Goal: Task Accomplishment & Management: Use online tool/utility

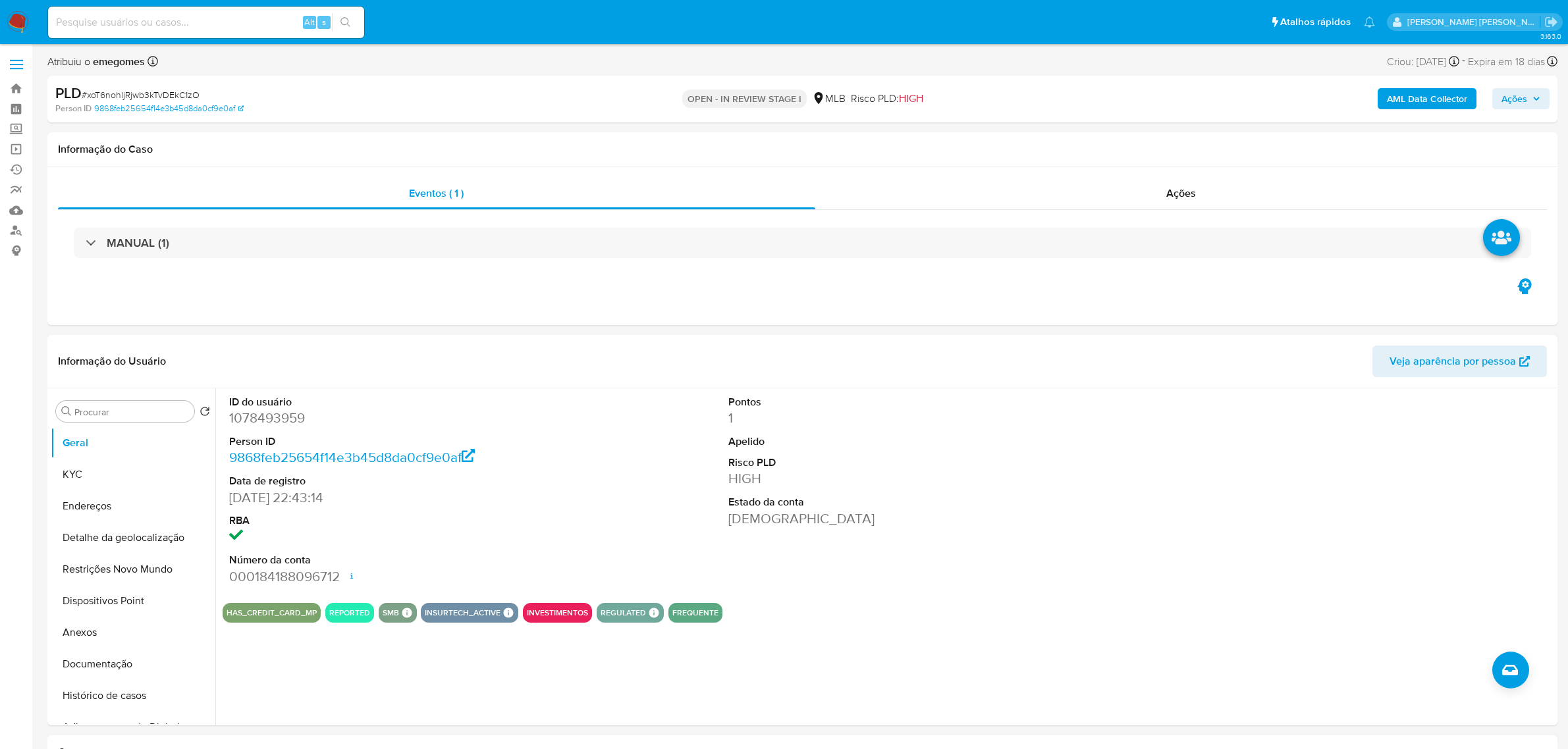
select select "10"
click at [140, 692] on button "Histórico de casos" at bounding box center [128, 696] width 154 height 32
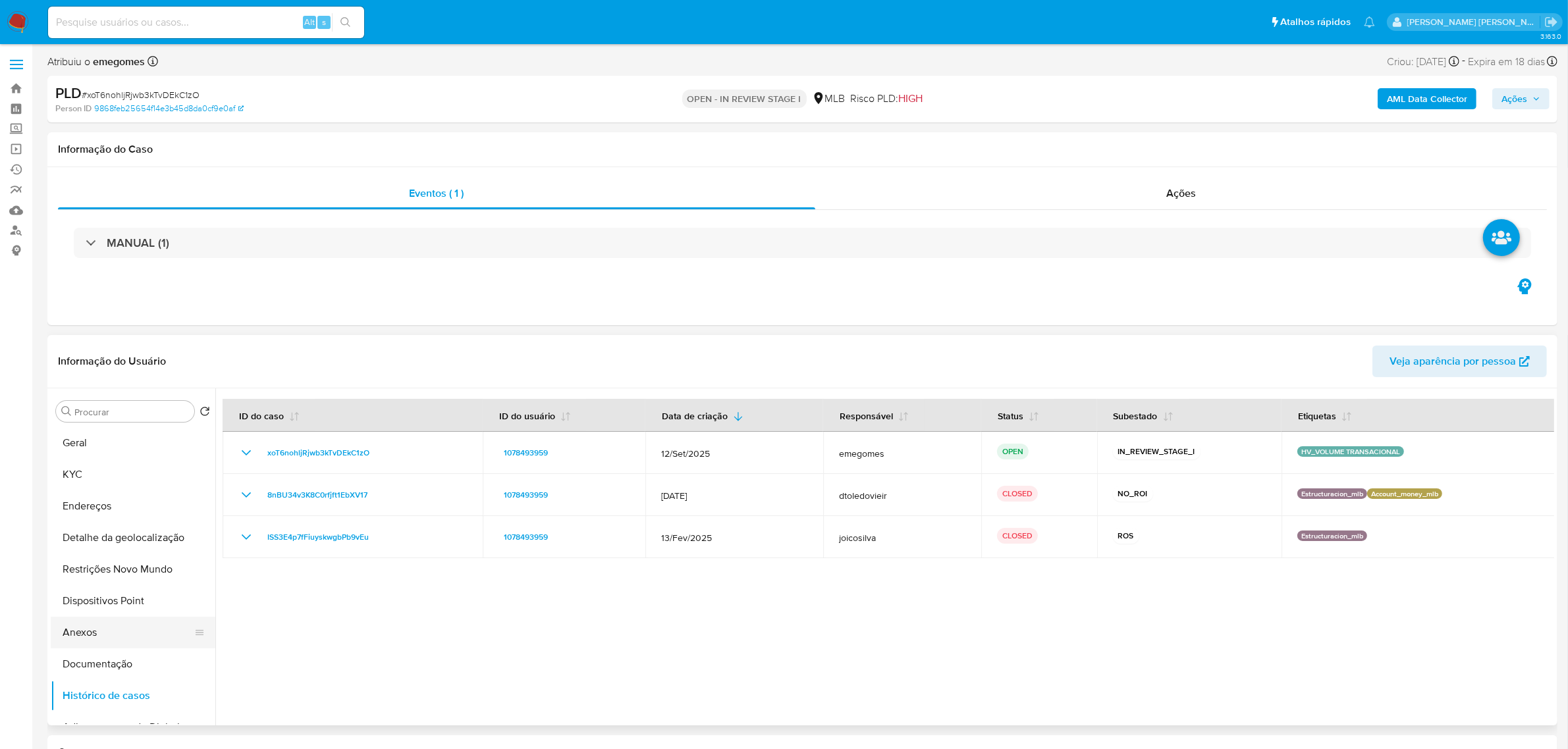
click at [96, 636] on button "Anexos" at bounding box center [128, 632] width 154 height 32
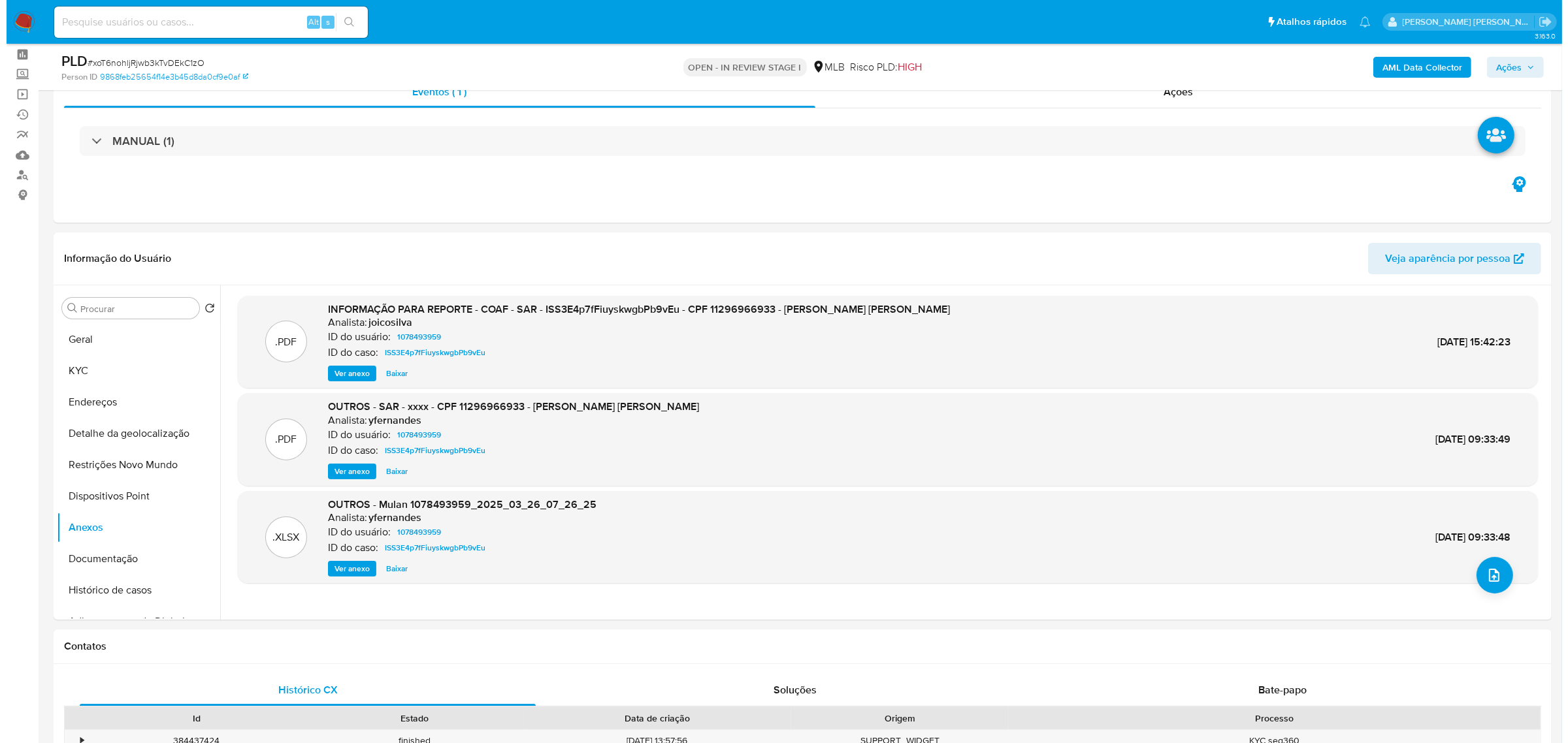
scroll to position [81, 0]
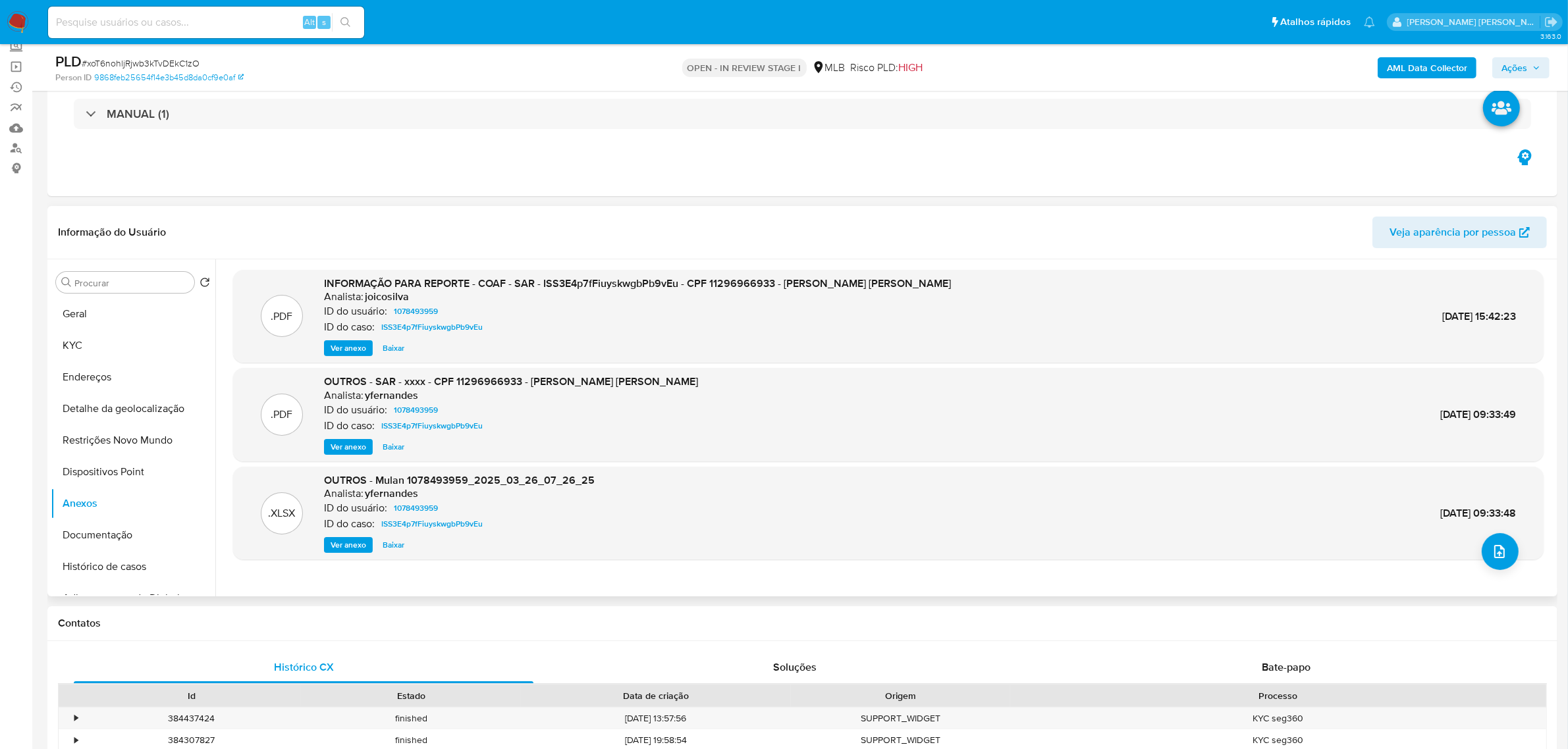
click at [364, 448] on span "Ver anexo" at bounding box center [348, 447] width 35 height 13
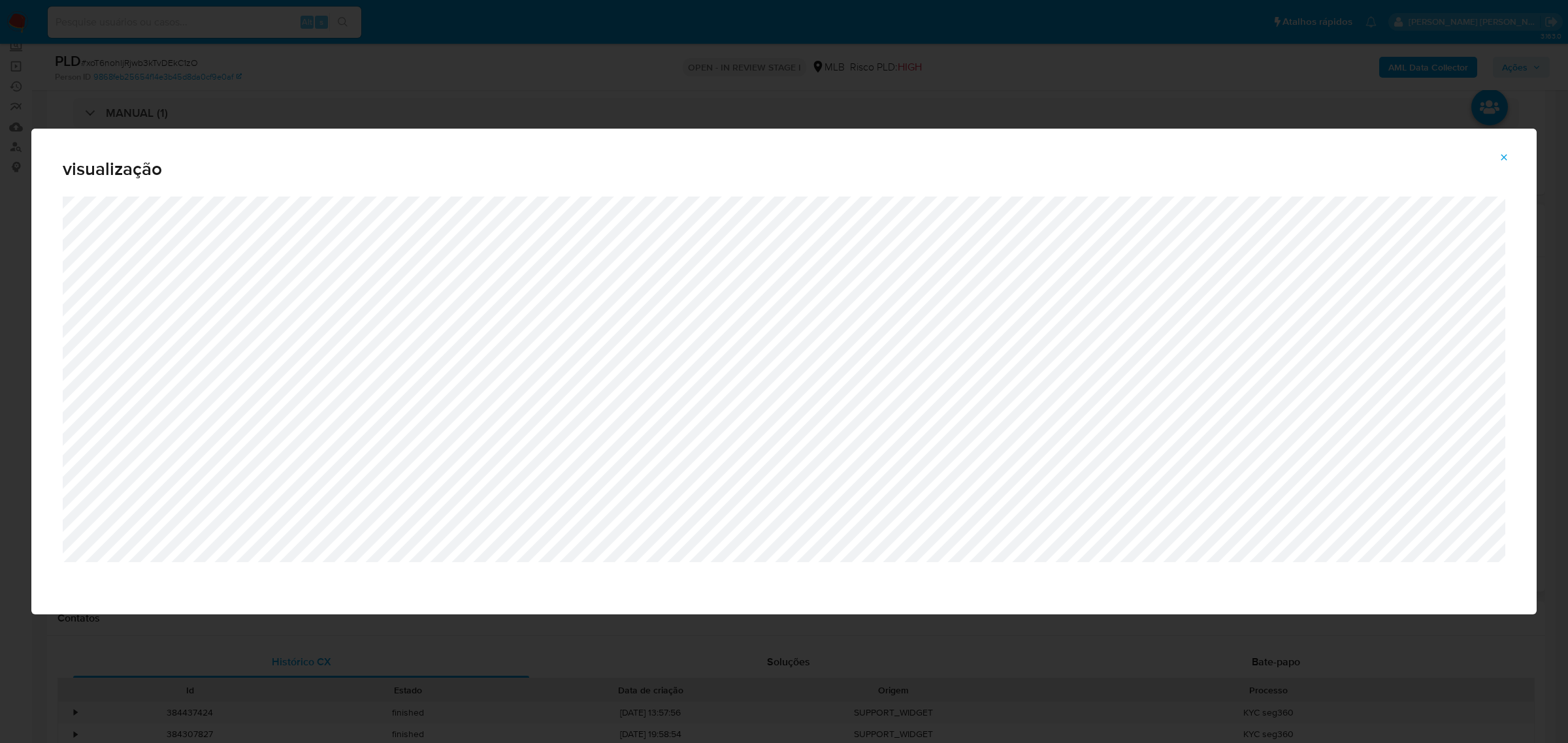
click at [1507, 155] on icon "Attachment preview" at bounding box center [1503, 157] width 11 height 11
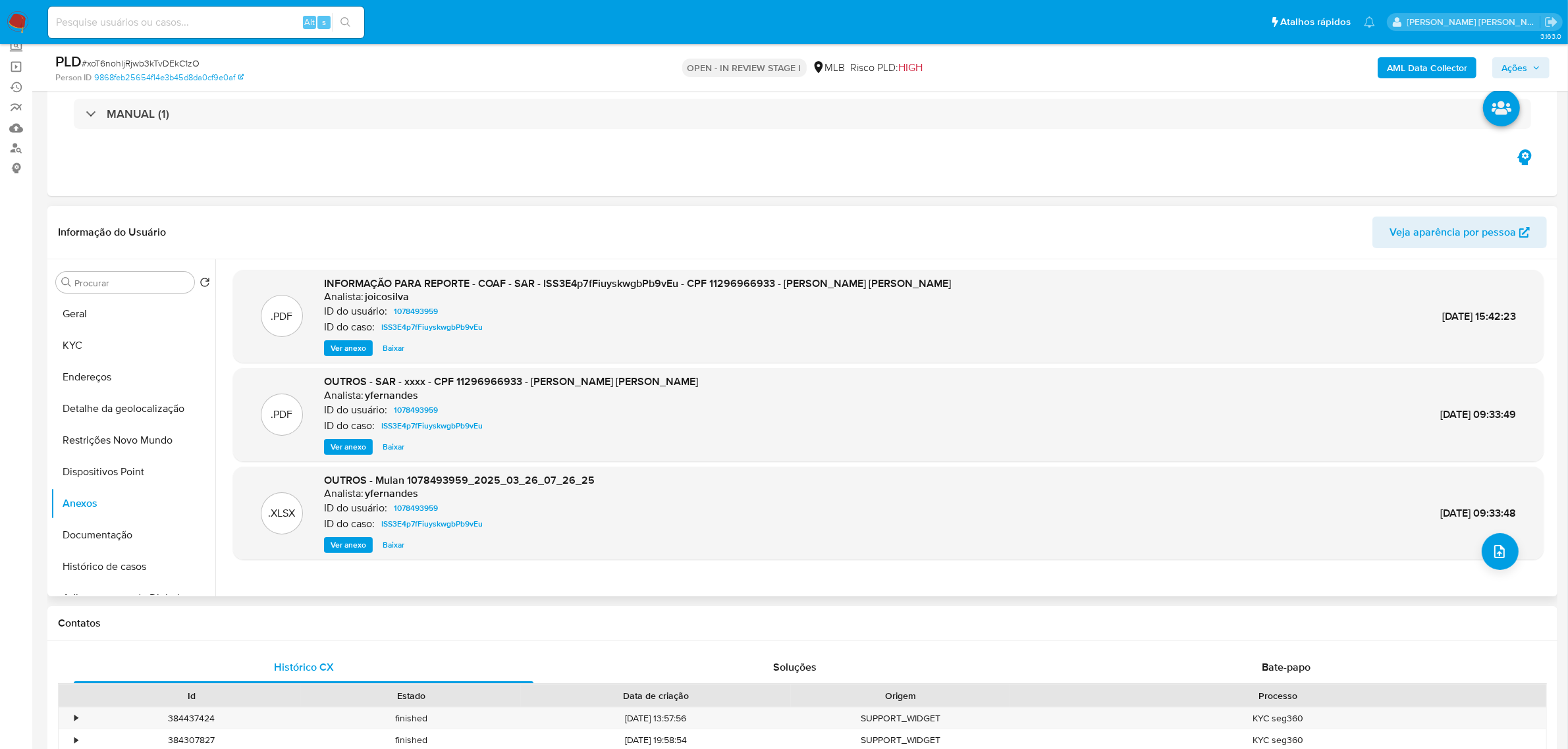
click at [353, 353] on span "Ver anexo" at bounding box center [348, 348] width 35 height 13
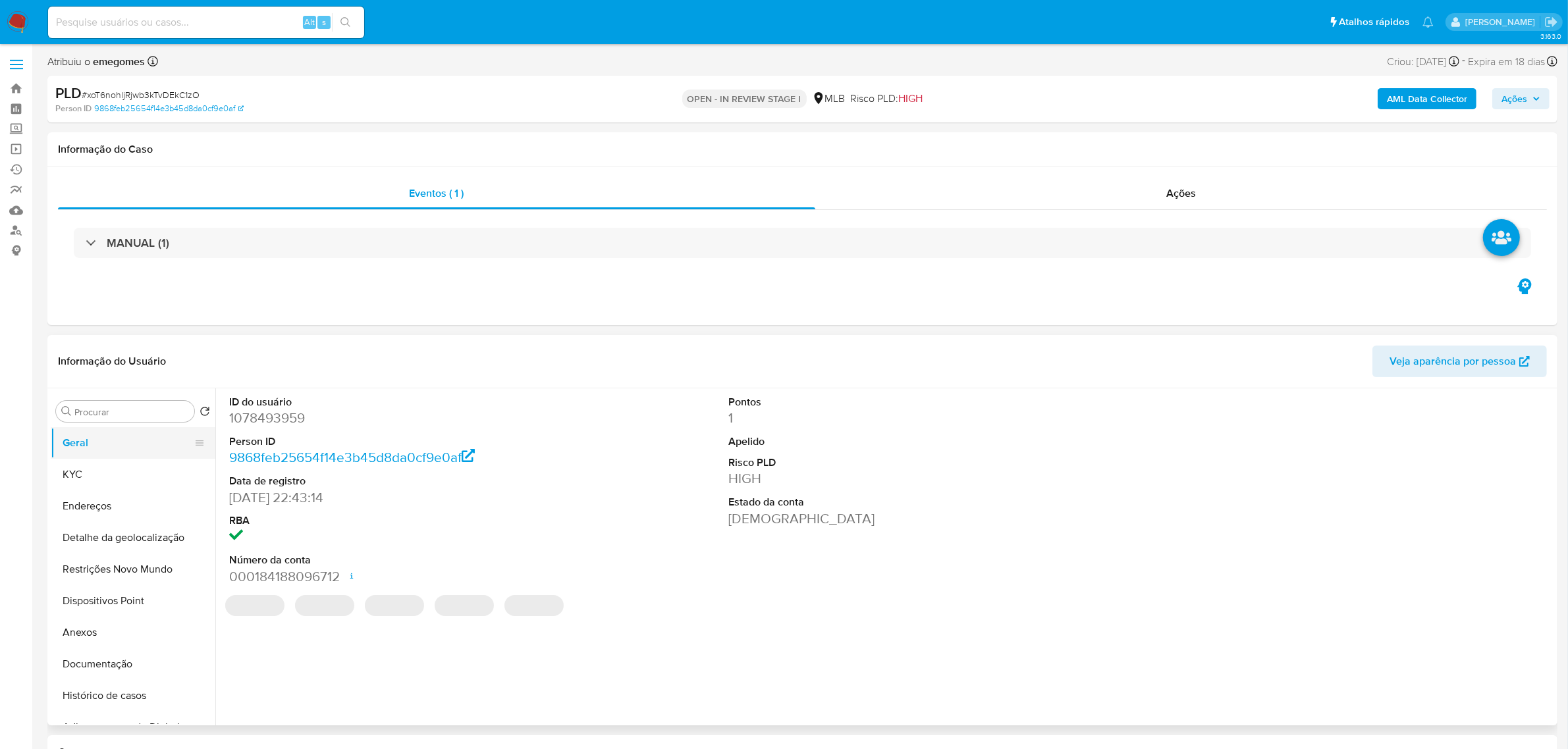
select select "10"
click at [70, 695] on button "Histórico de casos" at bounding box center [128, 696] width 154 height 32
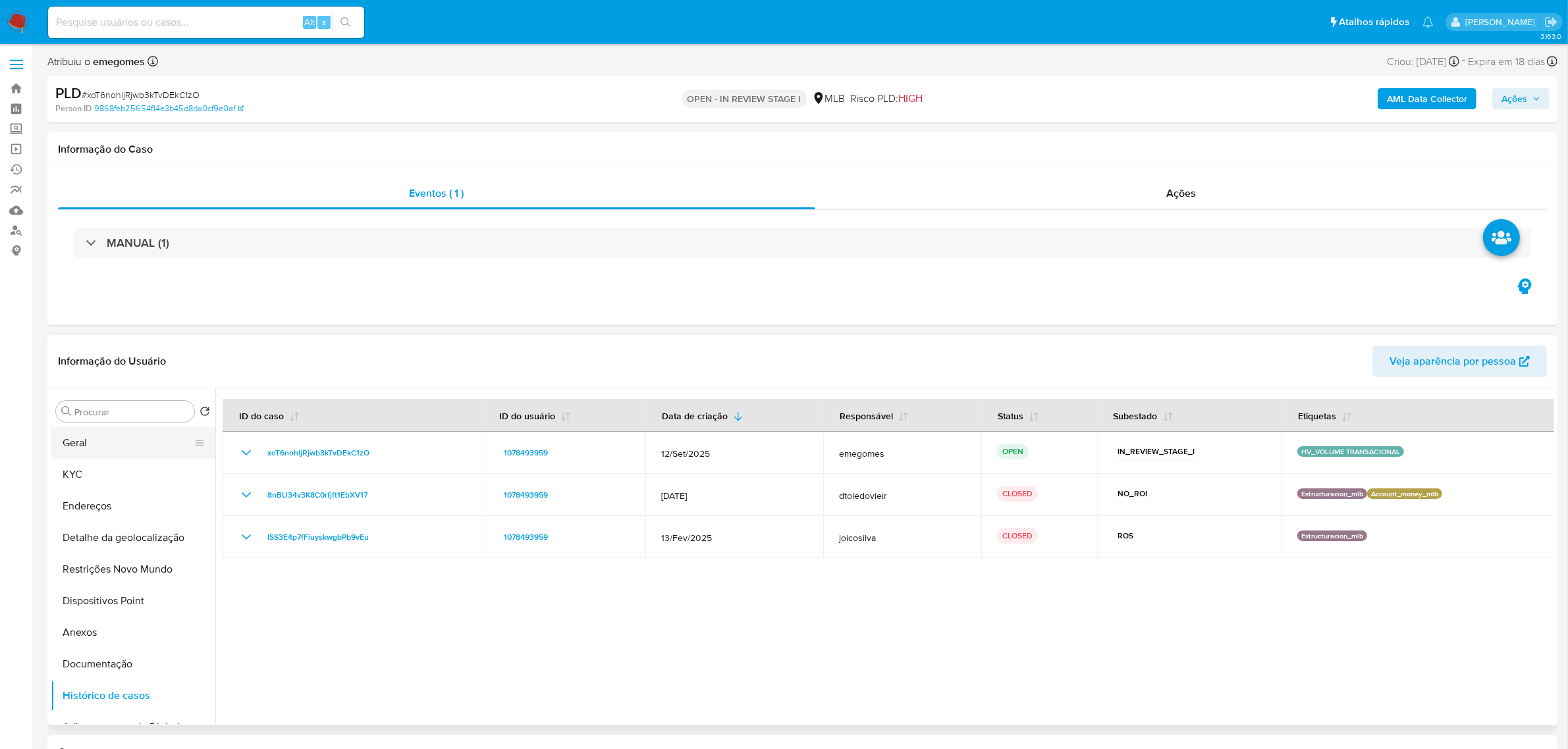
click at [109, 448] on button "Geral" at bounding box center [128, 442] width 154 height 32
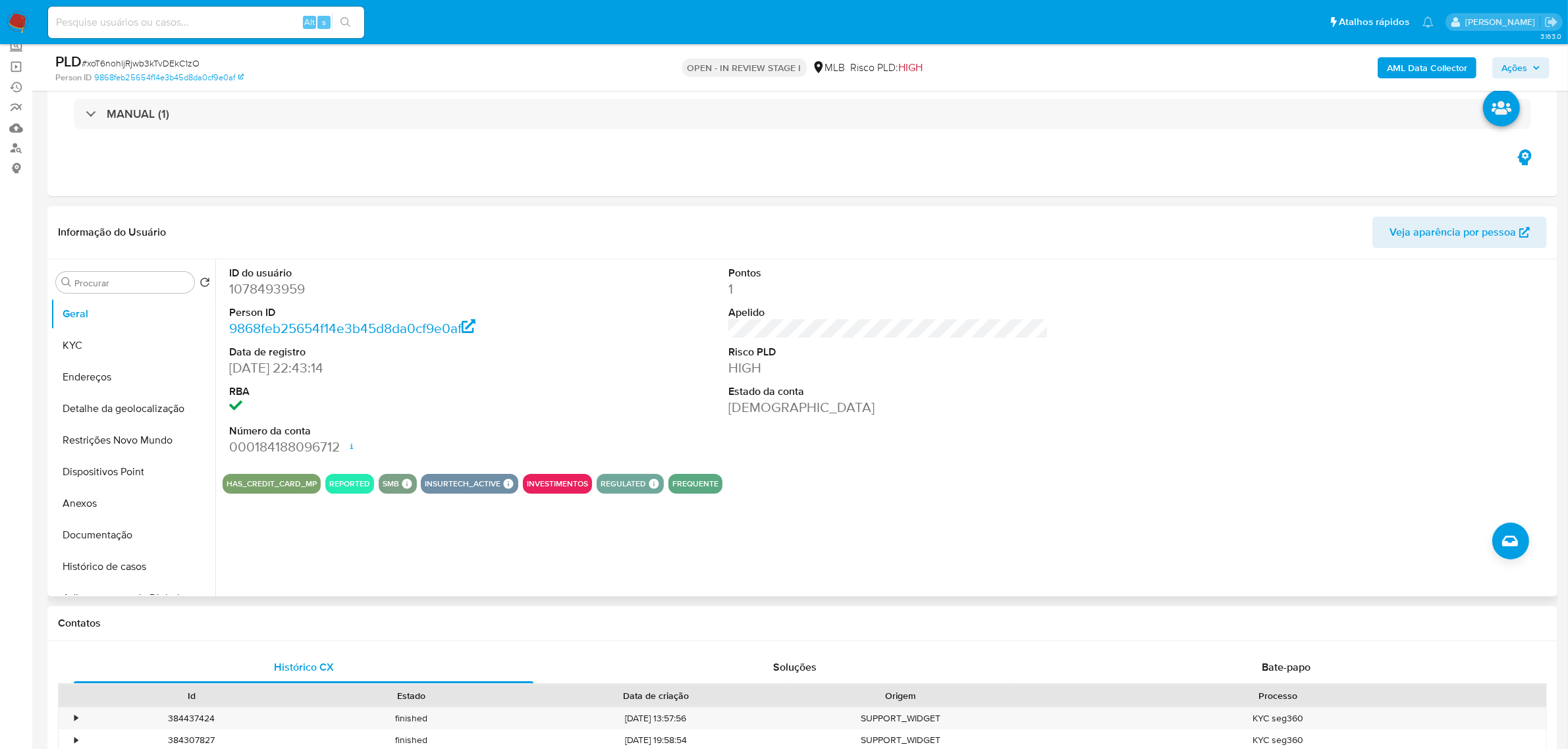
click at [538, 324] on dd "9868feb25654f14e3b45d8da0cf9e0af" at bounding box center [390, 328] width 320 height 18
click at [101, 352] on button "KYC" at bounding box center [128, 345] width 154 height 32
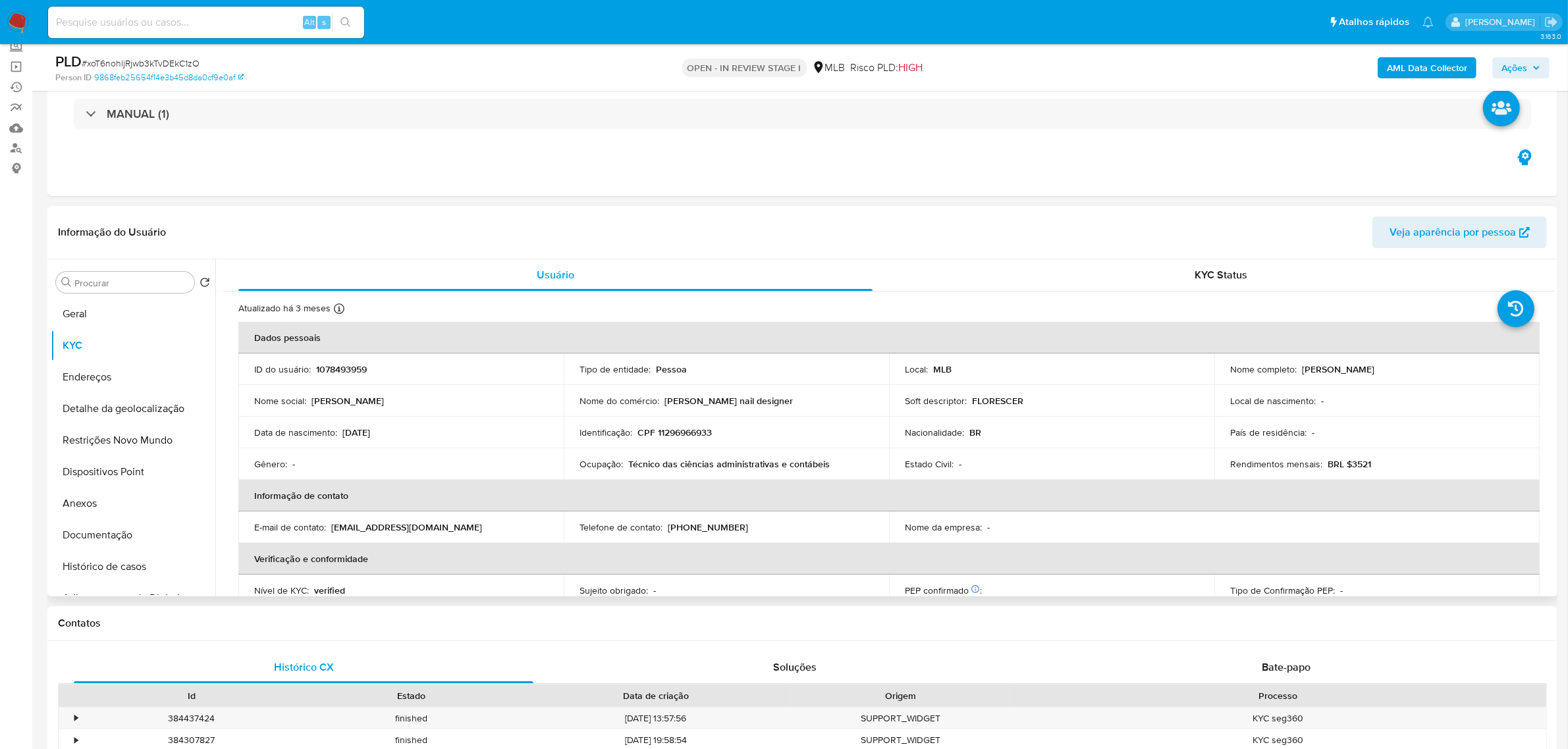
click at [314, 238] on header "Informação do Usuário Veja aparência por pessoa" at bounding box center [802, 232] width 1489 height 32
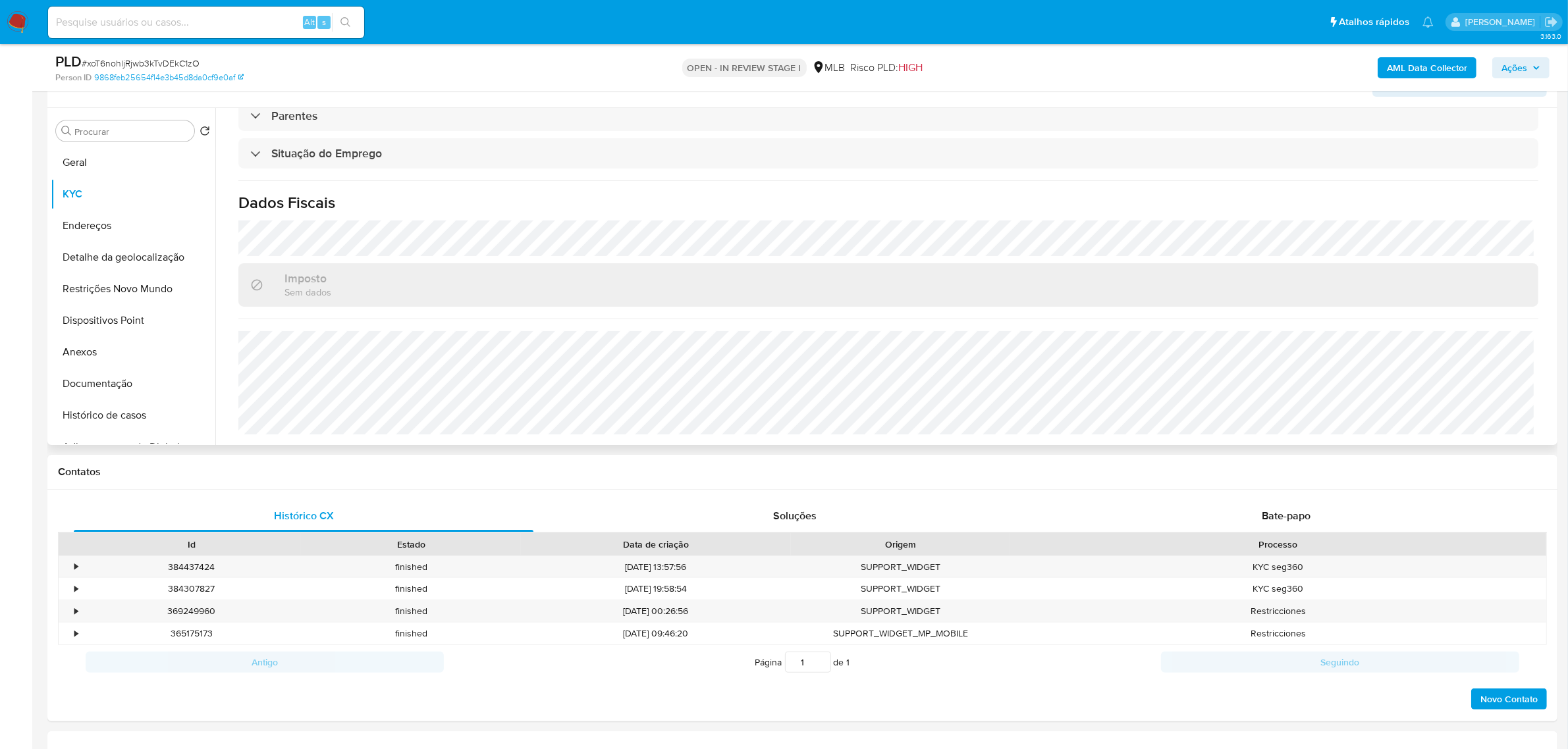
scroll to position [247, 0]
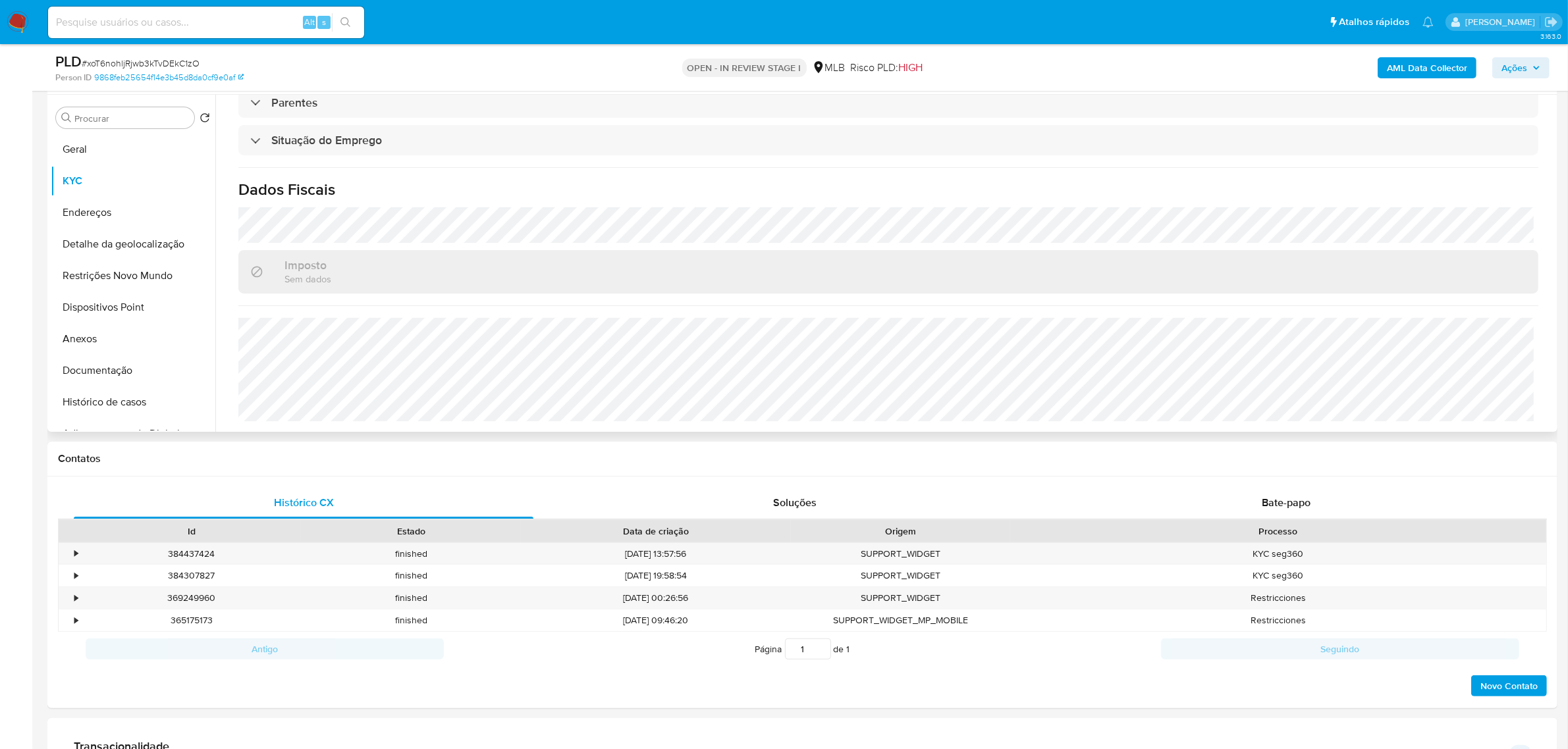
click at [472, 205] on div "Atualizado há 3 meses Criado: 21/02/2022 23:45:21 Atualizado: 18/07/2025 17:21:…" at bounding box center [888, 6] width 1331 height 853
click at [98, 212] on button "Endereços" at bounding box center [128, 212] width 154 height 32
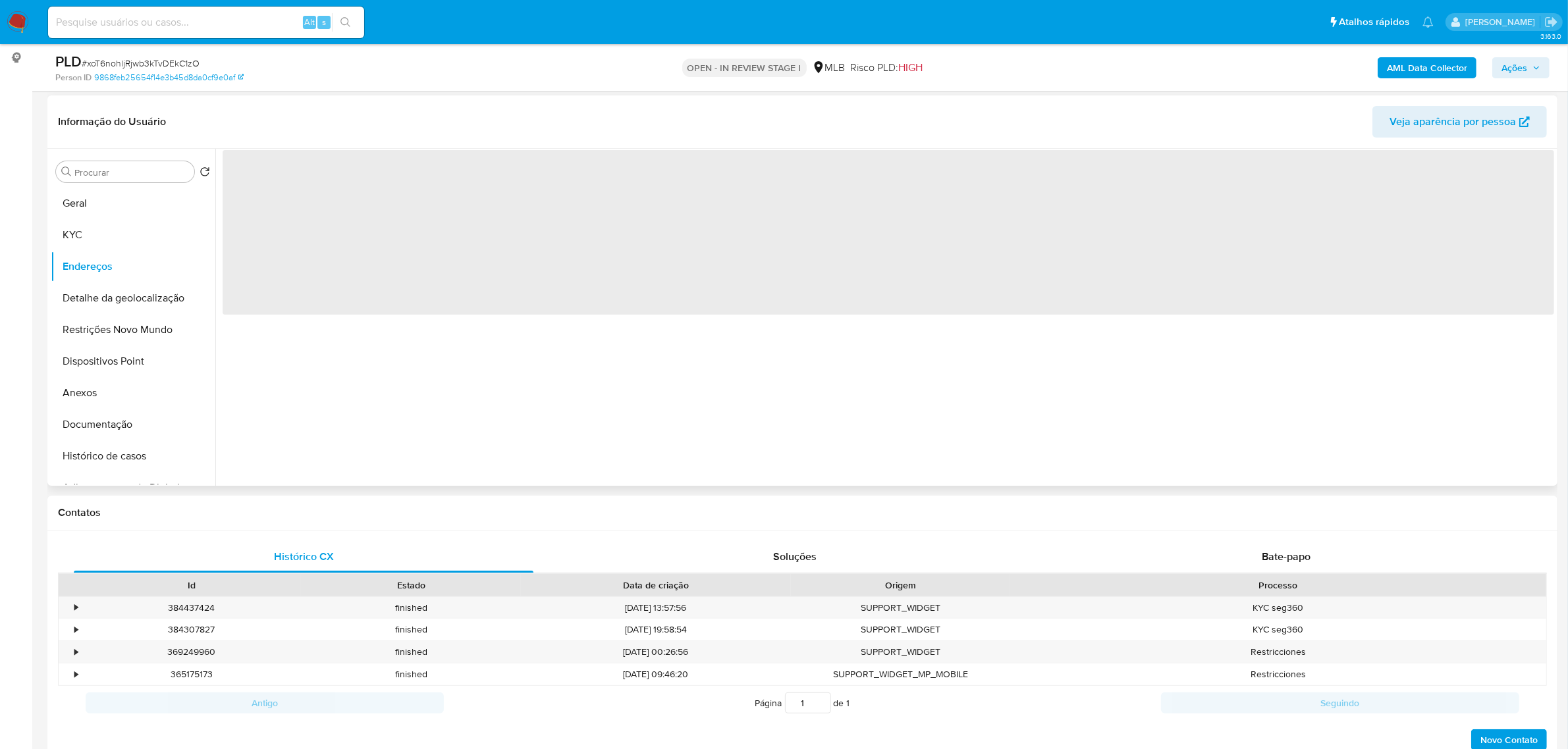
scroll to position [164, 0]
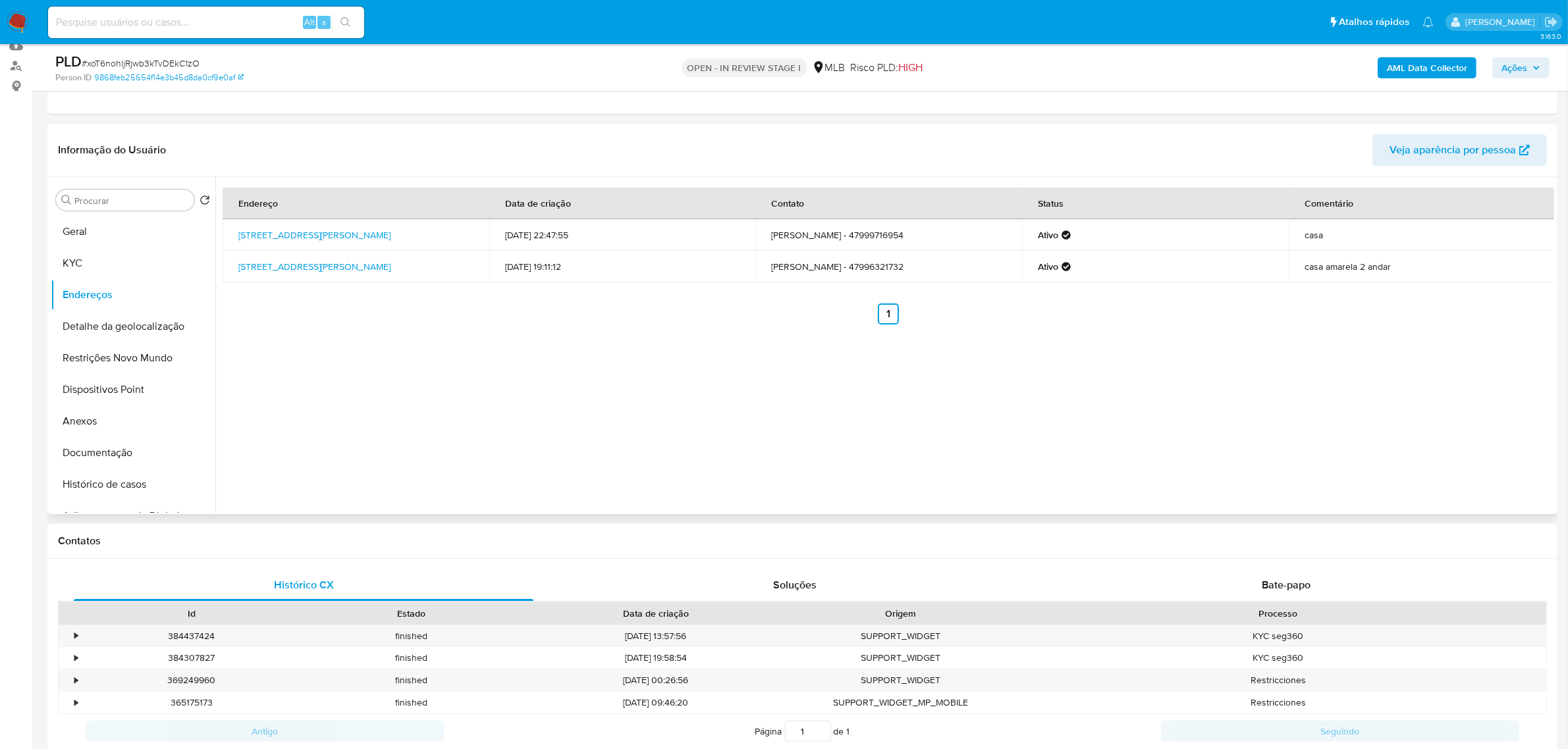
click at [380, 126] on div "Informação do Usuário Veja aparência por pessoa" at bounding box center [802, 150] width 1510 height 53
click at [169, 333] on button "Detalhe da geolocalização" at bounding box center [128, 326] width 154 height 32
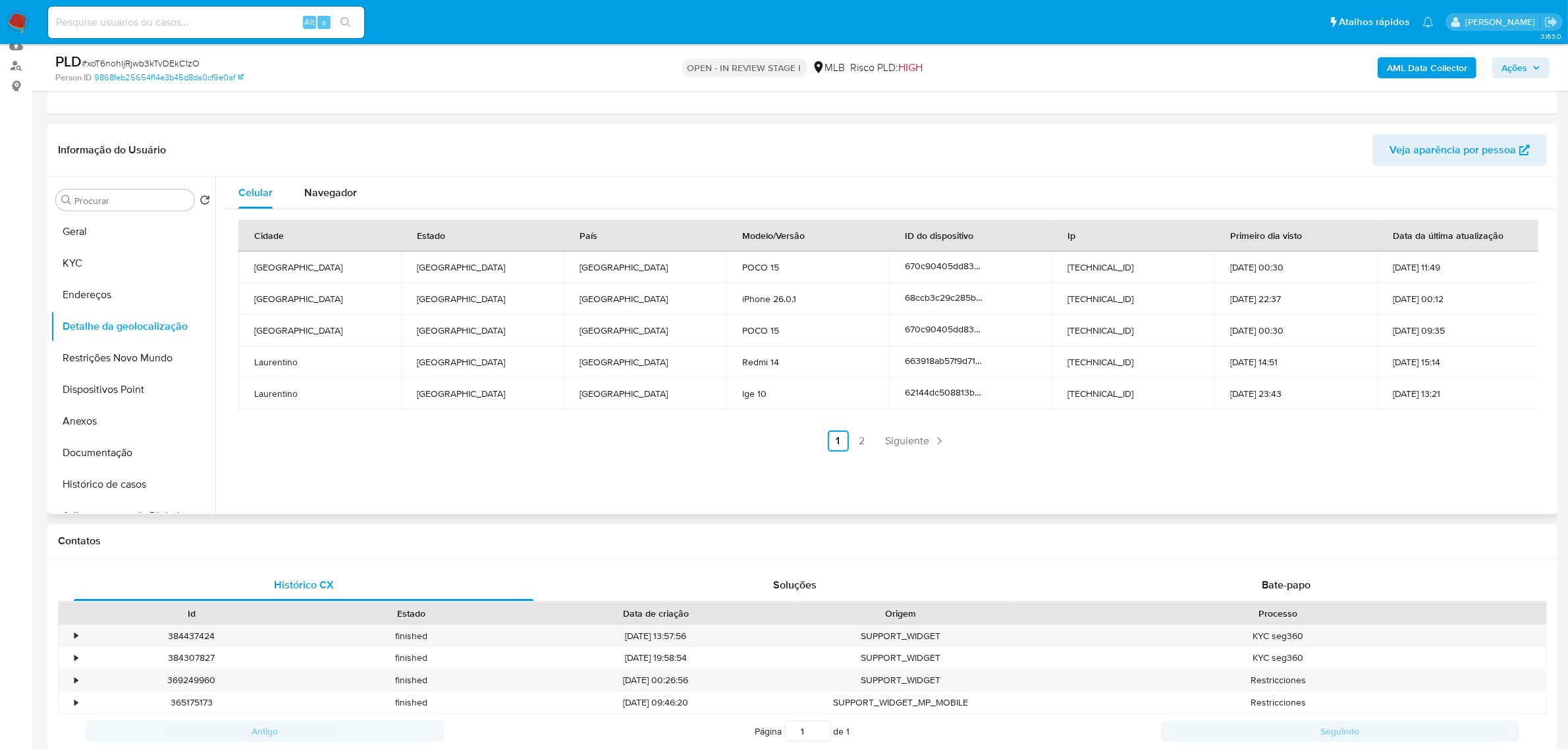
click at [512, 140] on header "Informação do Usuário Veja aparência por pessoa" at bounding box center [802, 150] width 1489 height 32
click at [113, 358] on button "Restrições Novo Mundo" at bounding box center [128, 358] width 154 height 32
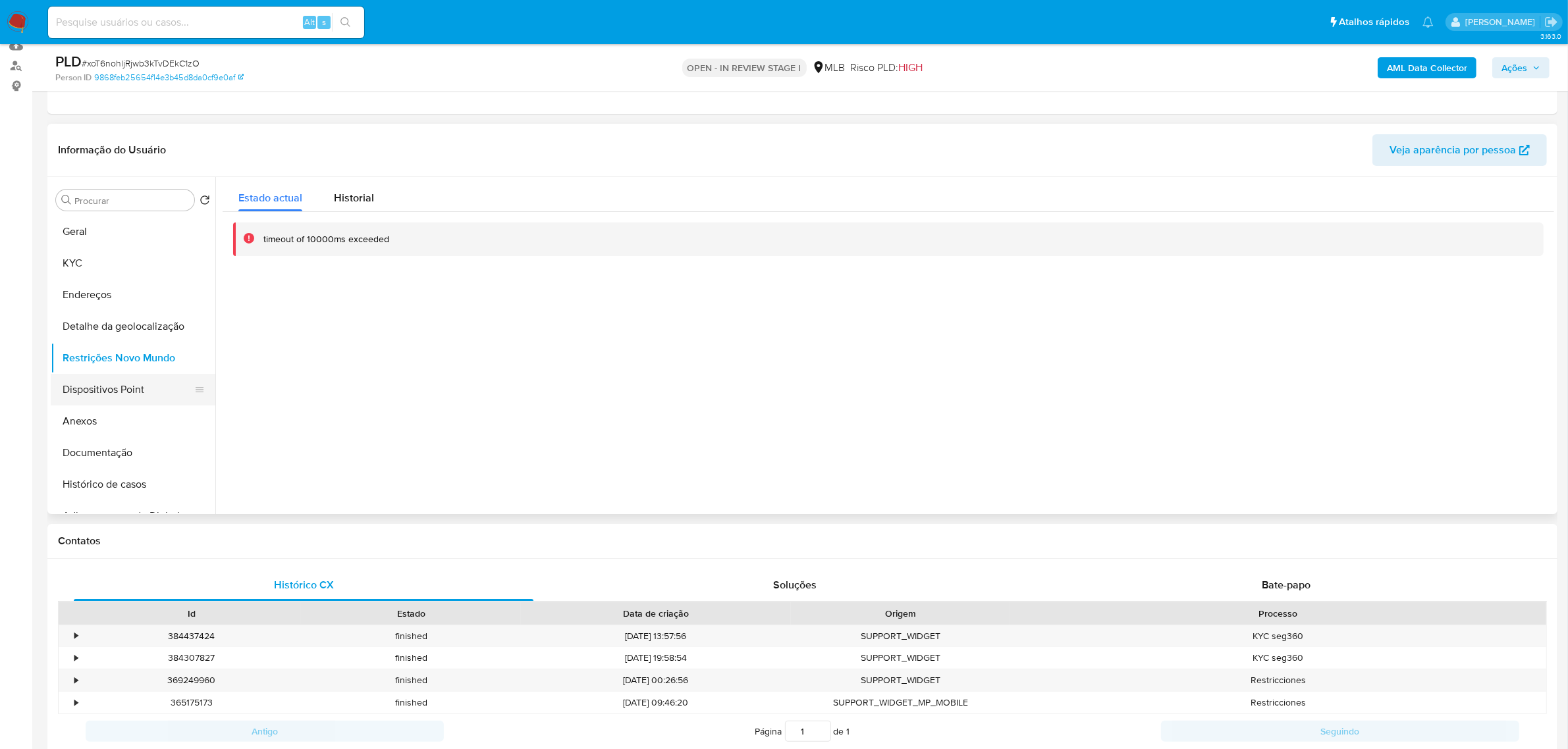
click at [89, 392] on button "Dispositivos Point" at bounding box center [128, 389] width 154 height 32
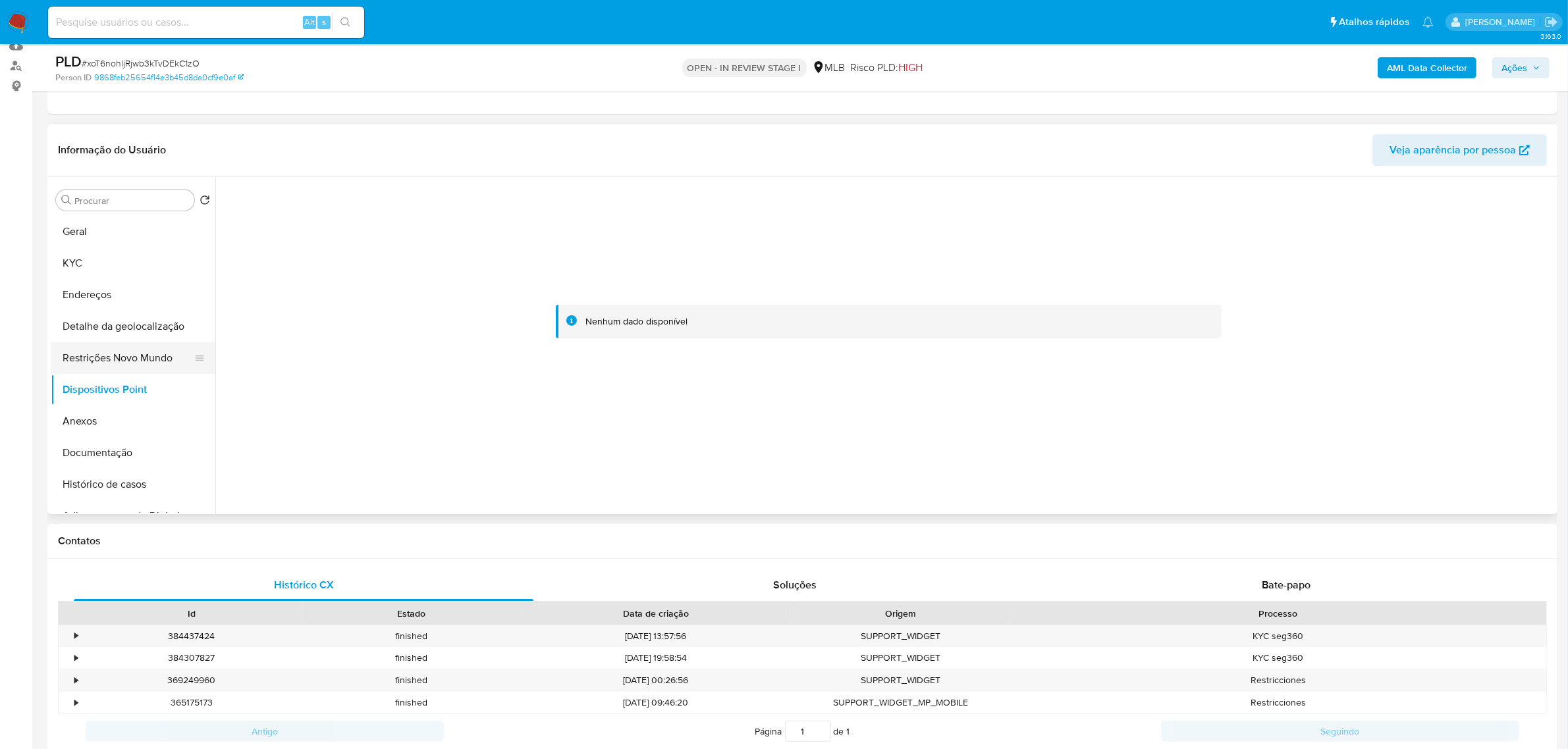
click at [132, 360] on button "Restrições Novo Mundo" at bounding box center [128, 358] width 154 height 32
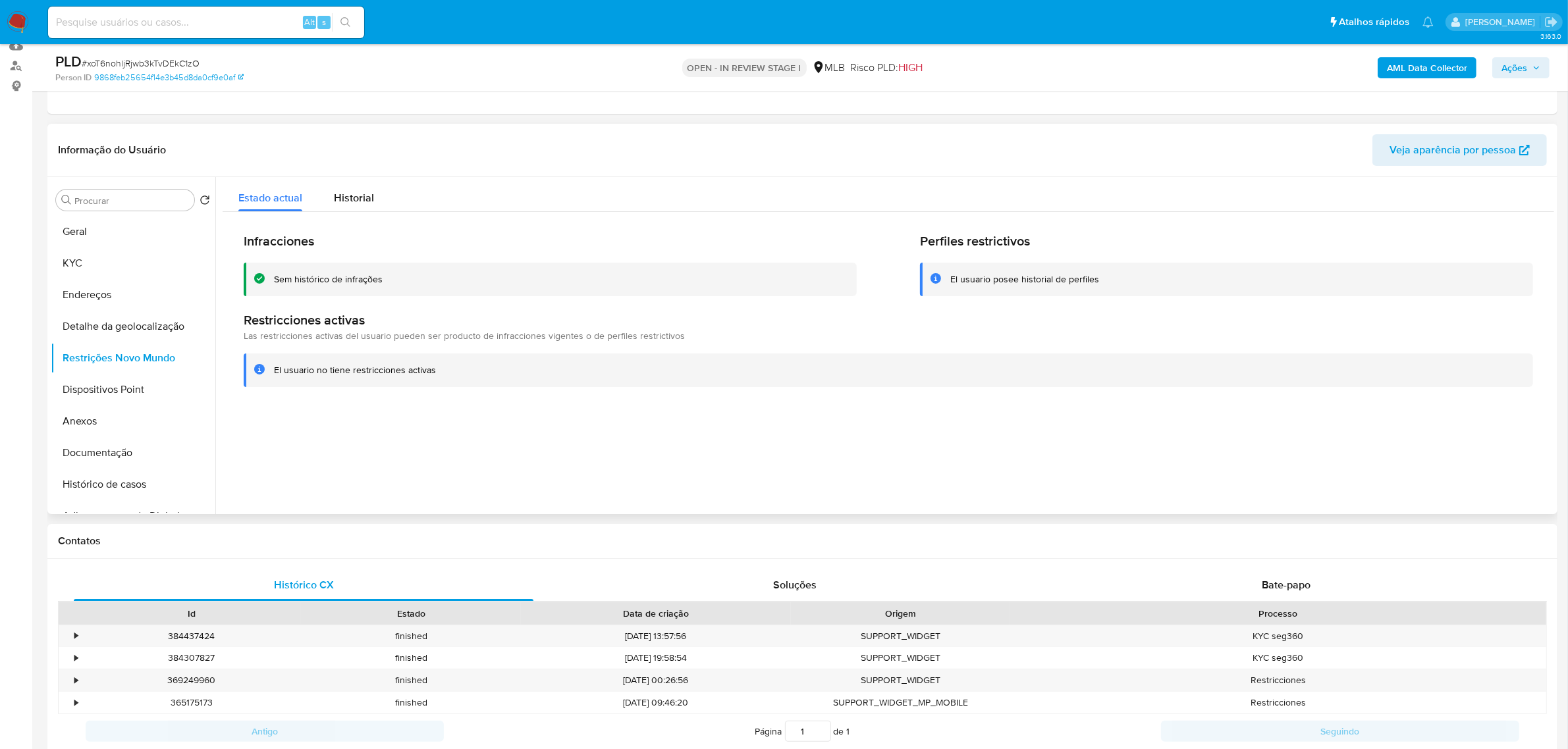
click at [545, 135] on header "Informação do Usuário Veja aparência por pessoa" at bounding box center [802, 150] width 1489 height 32
click at [142, 399] on button "Dispositivos Point" at bounding box center [128, 389] width 154 height 32
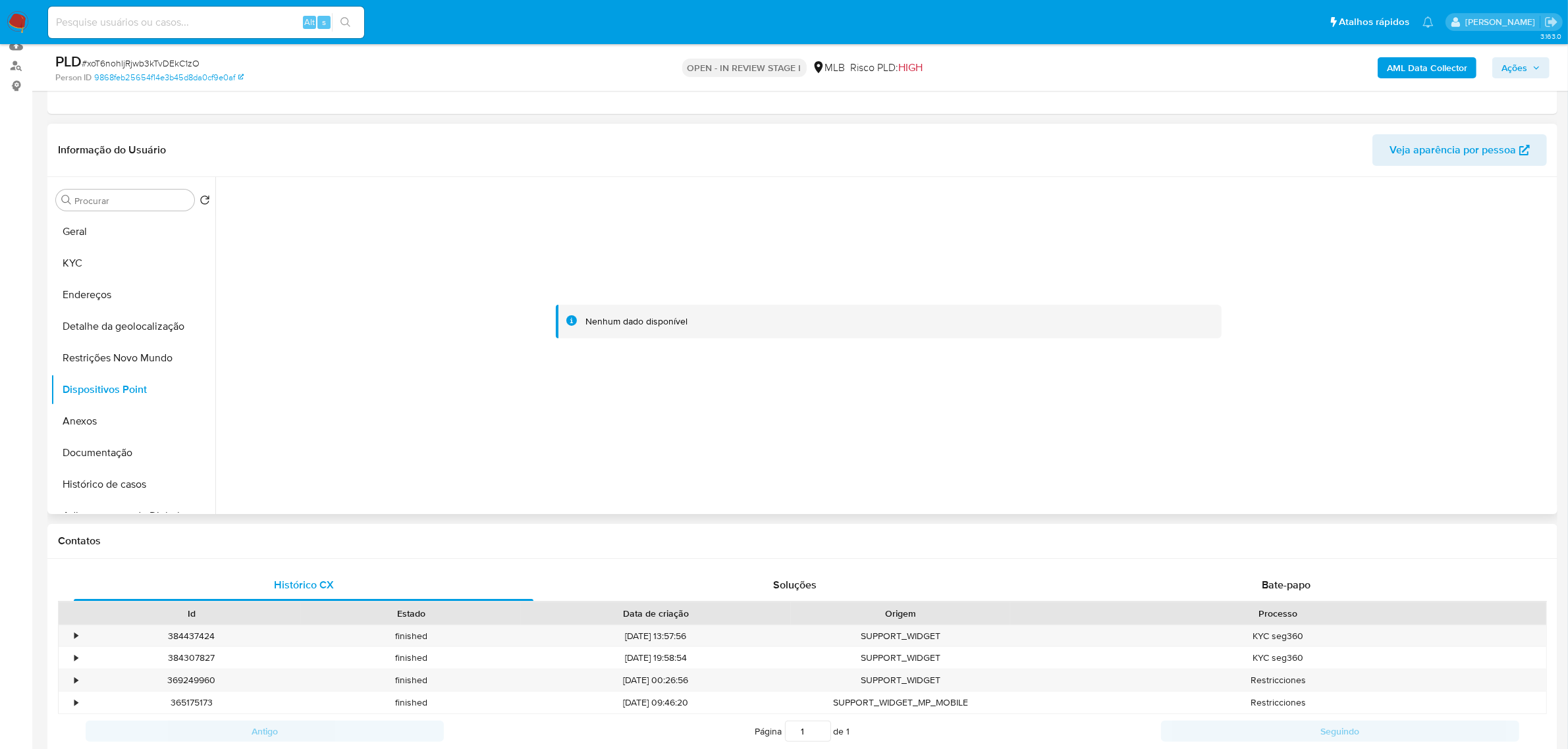
click at [421, 132] on div "Informação do Usuário Veja aparência por pessoa" at bounding box center [802, 150] width 1510 height 53
click at [101, 462] on button "Documentação" at bounding box center [128, 452] width 154 height 32
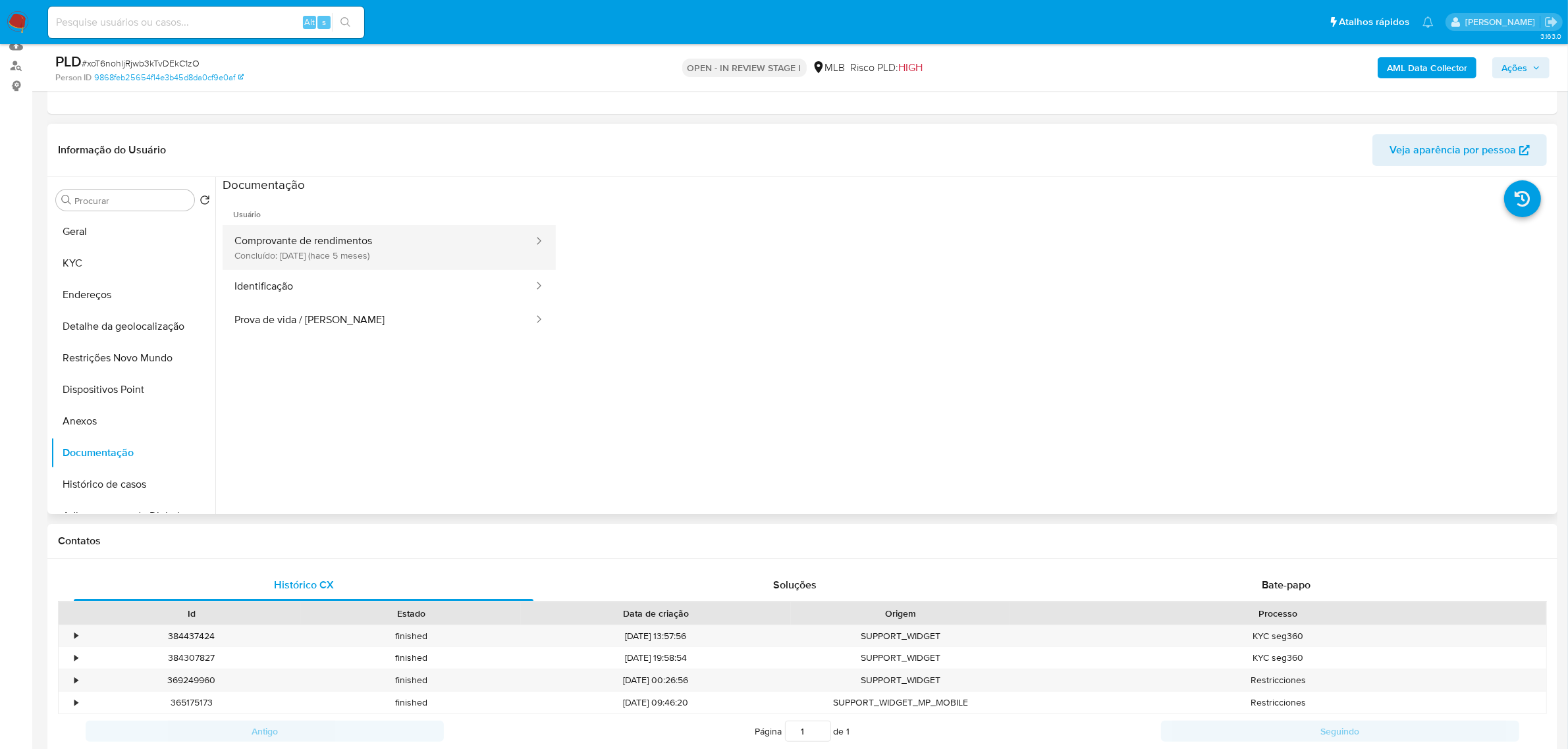
click at [319, 245] on button "Comprovante de rendimentos Concluído: 11/05/2025 (hace 5 meses)" at bounding box center [378, 247] width 312 height 45
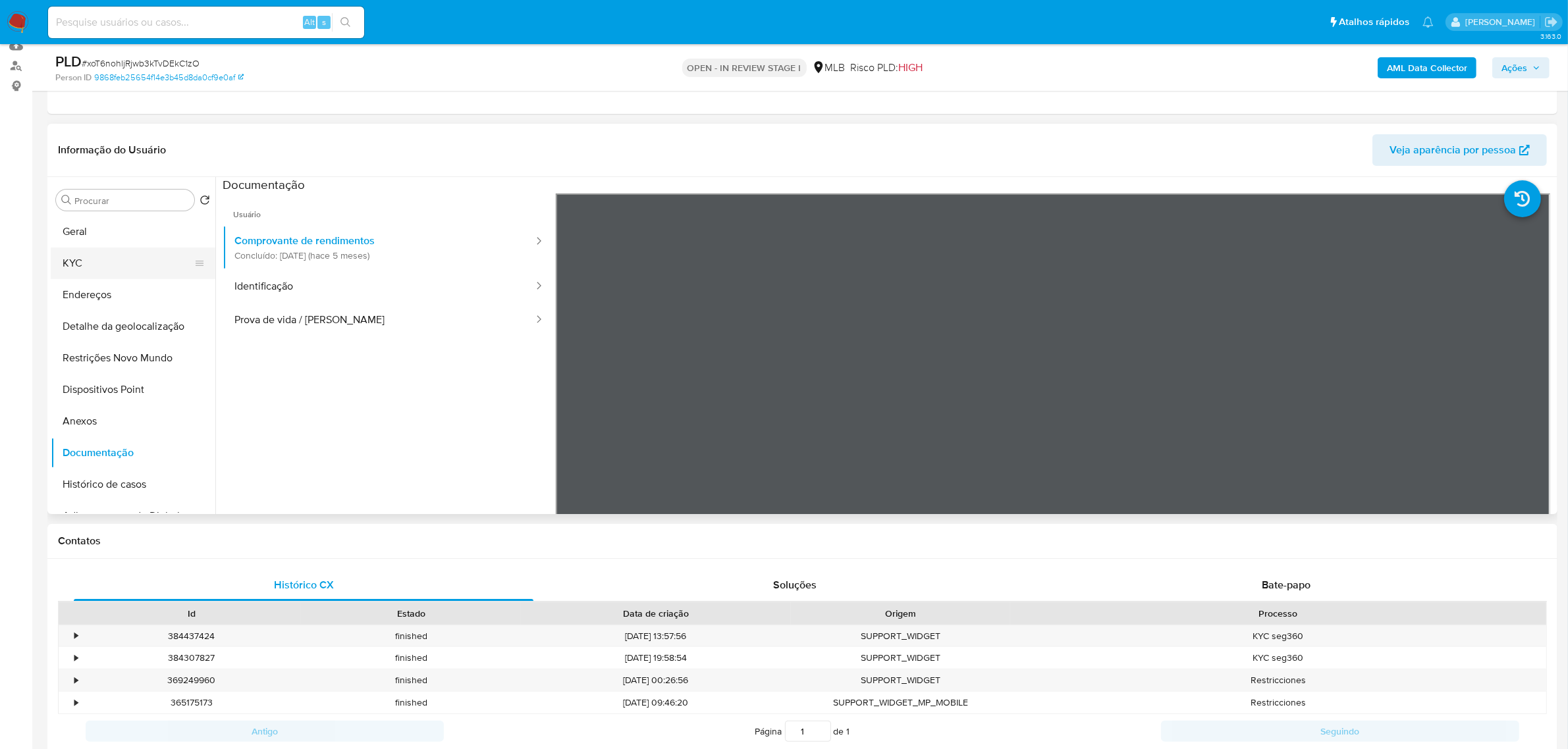
click at [98, 265] on button "KYC" at bounding box center [128, 263] width 154 height 32
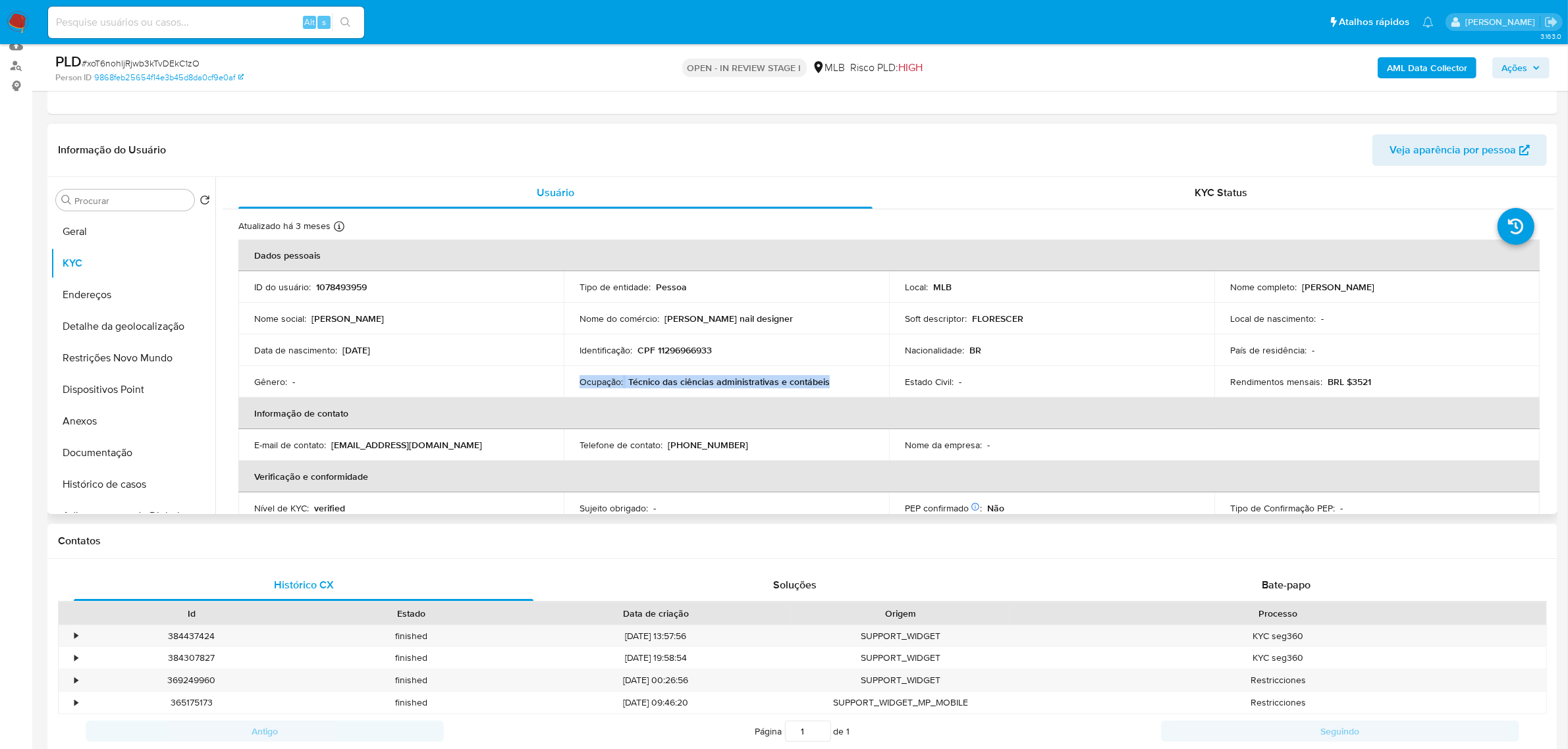
drag, startPoint x: 833, startPoint y: 382, endPoint x: 574, endPoint y: 386, distance: 259.0
click at [574, 386] on td "Ocupação : Técnico das ciências administrativas e contábeis" at bounding box center [726, 382] width 325 height 32
copy div "Ocupação : Técnico das ciências administrativas e contábeis"
click at [99, 448] on button "Documentação" at bounding box center [128, 452] width 154 height 32
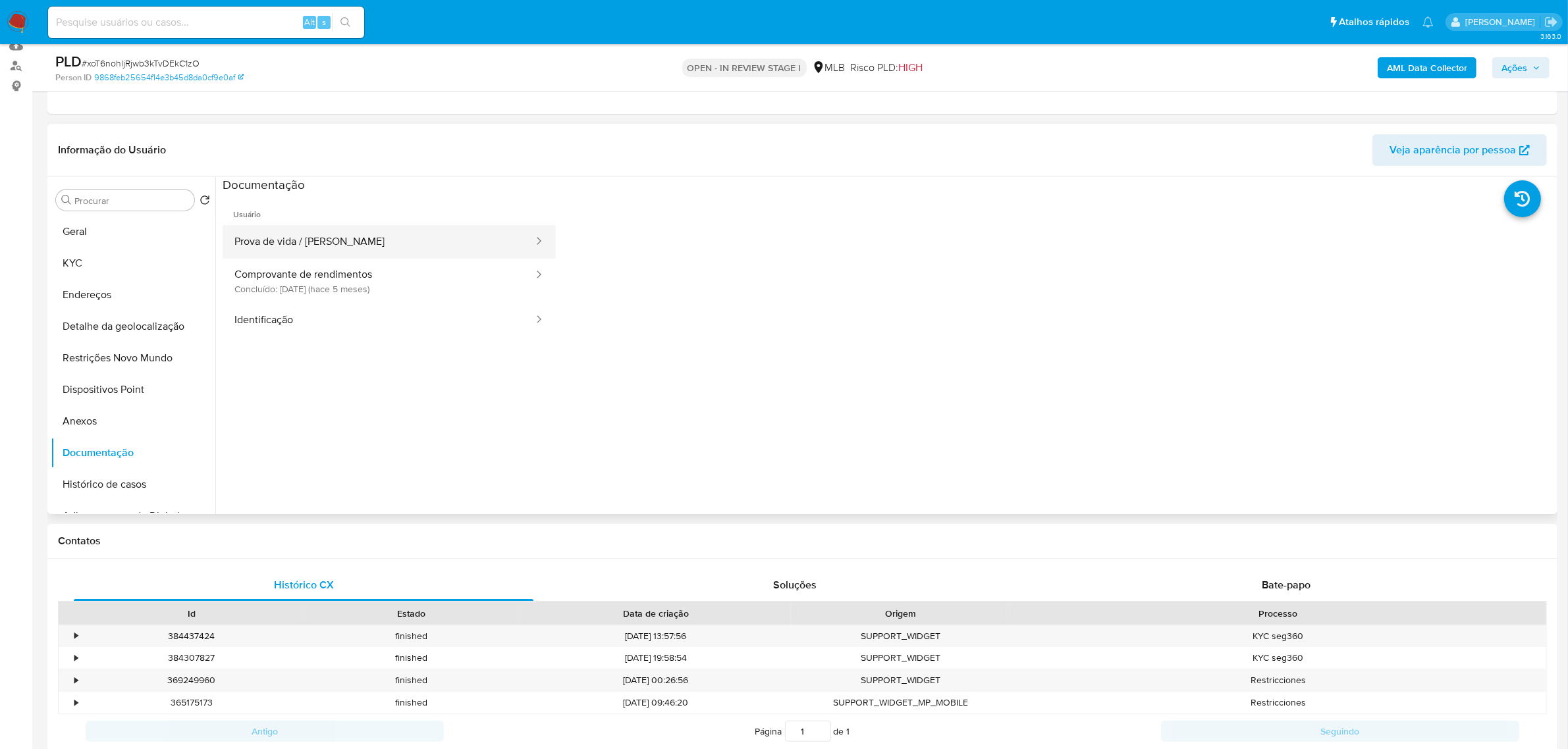
click at [406, 225] on button "Prova de vida / Selfie" at bounding box center [378, 241] width 312 height 33
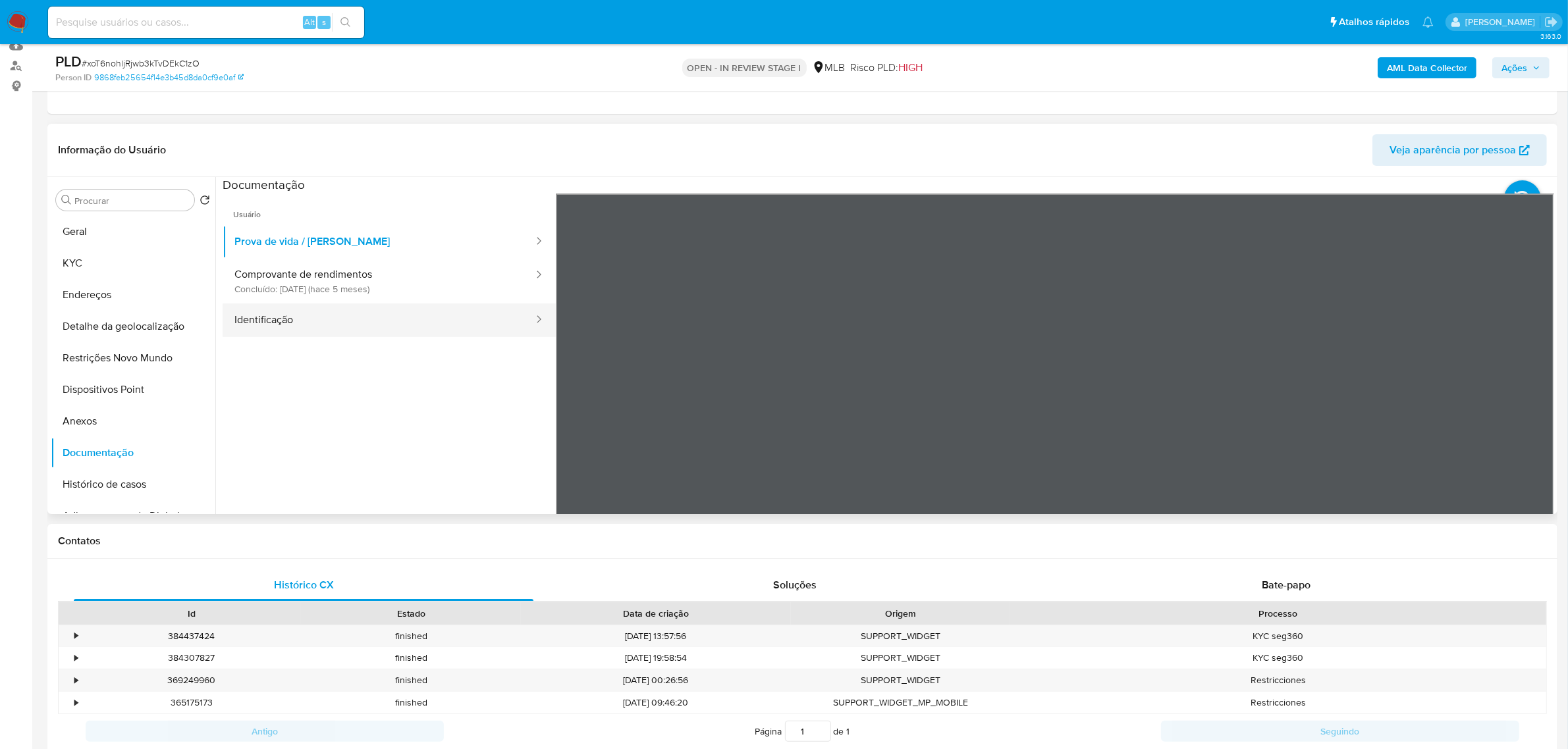
click at [280, 324] on button "Identificação" at bounding box center [378, 320] width 312 height 33
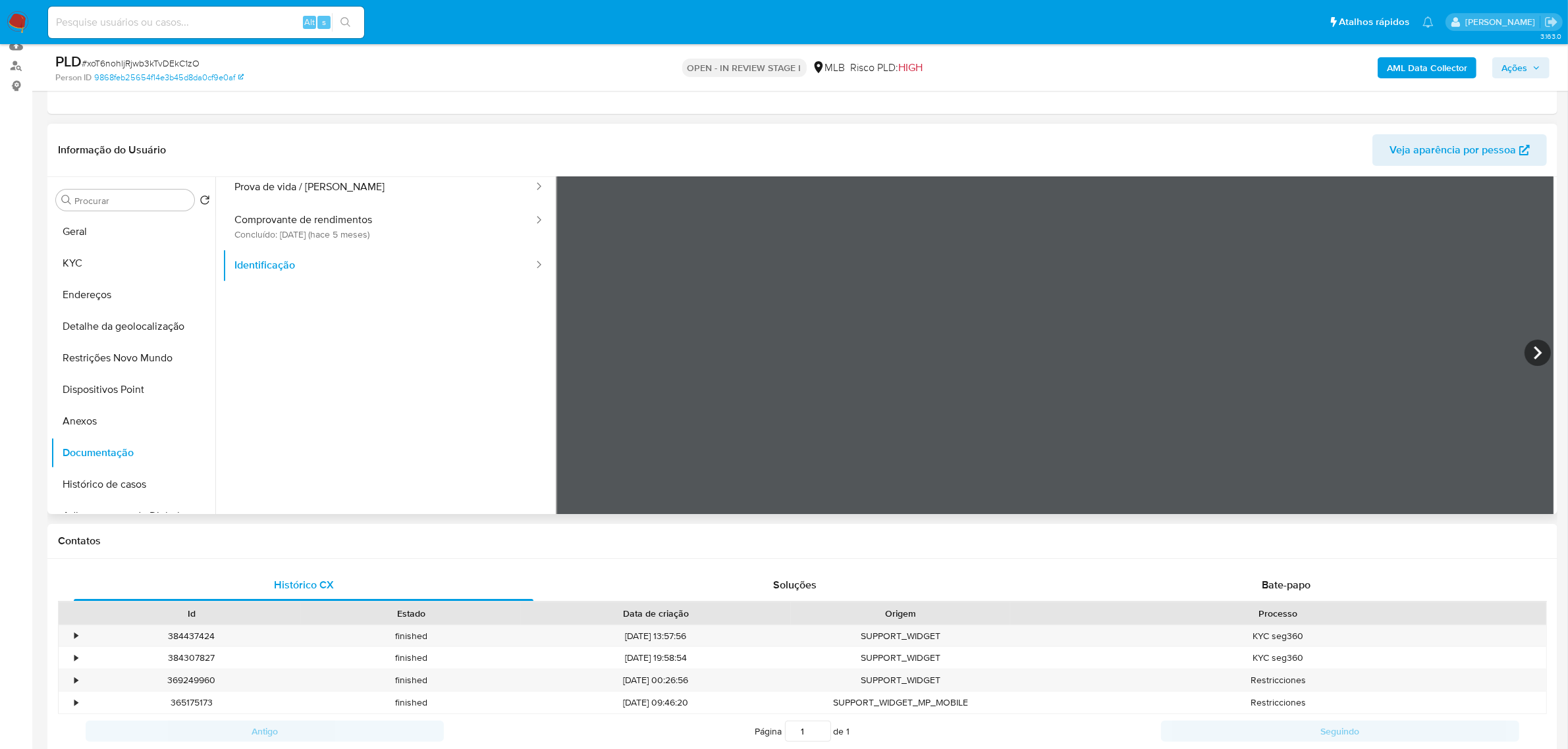
scroll to position [82, 0]
click at [1272, 581] on span "Bate-papo" at bounding box center [1286, 584] width 49 height 15
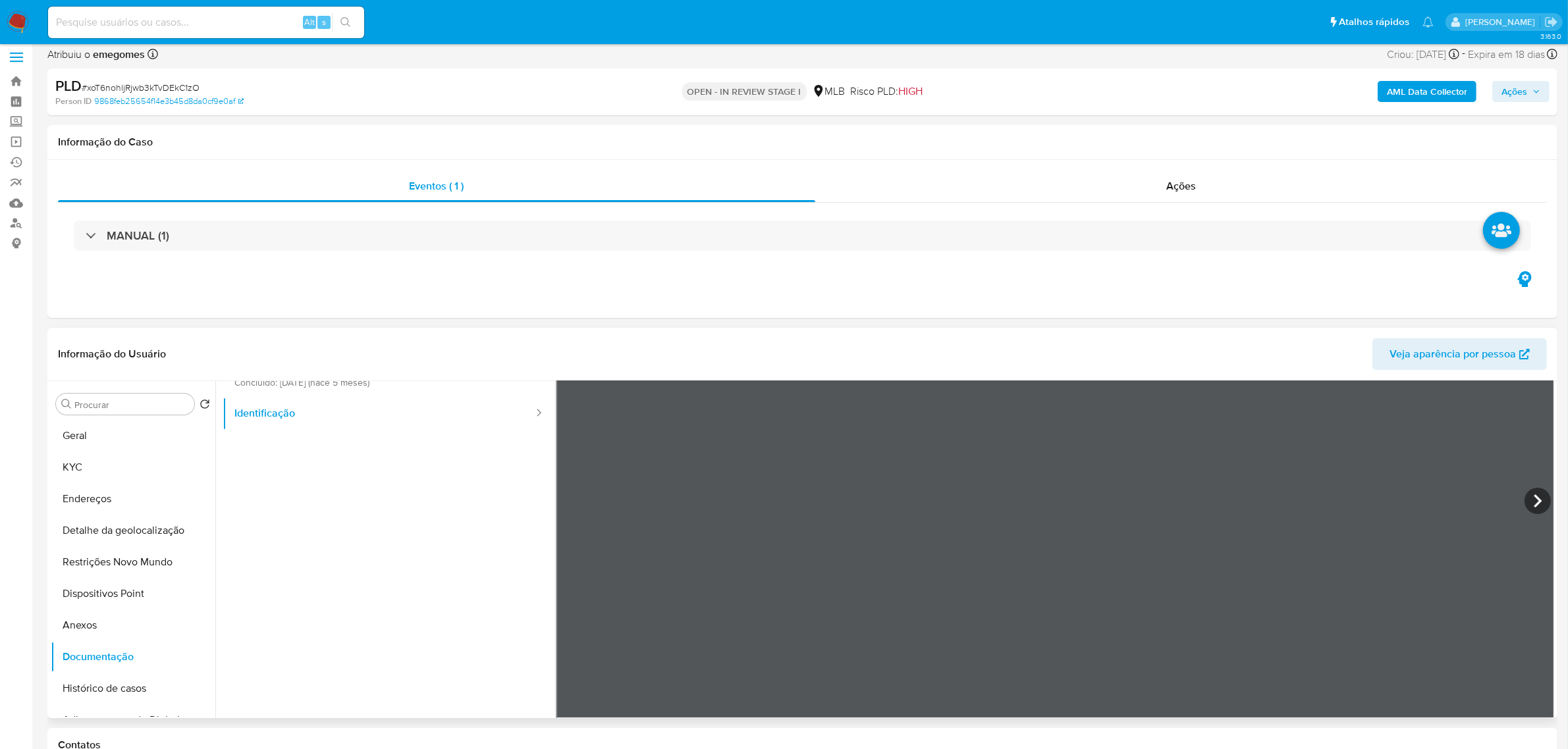
scroll to position [0, 0]
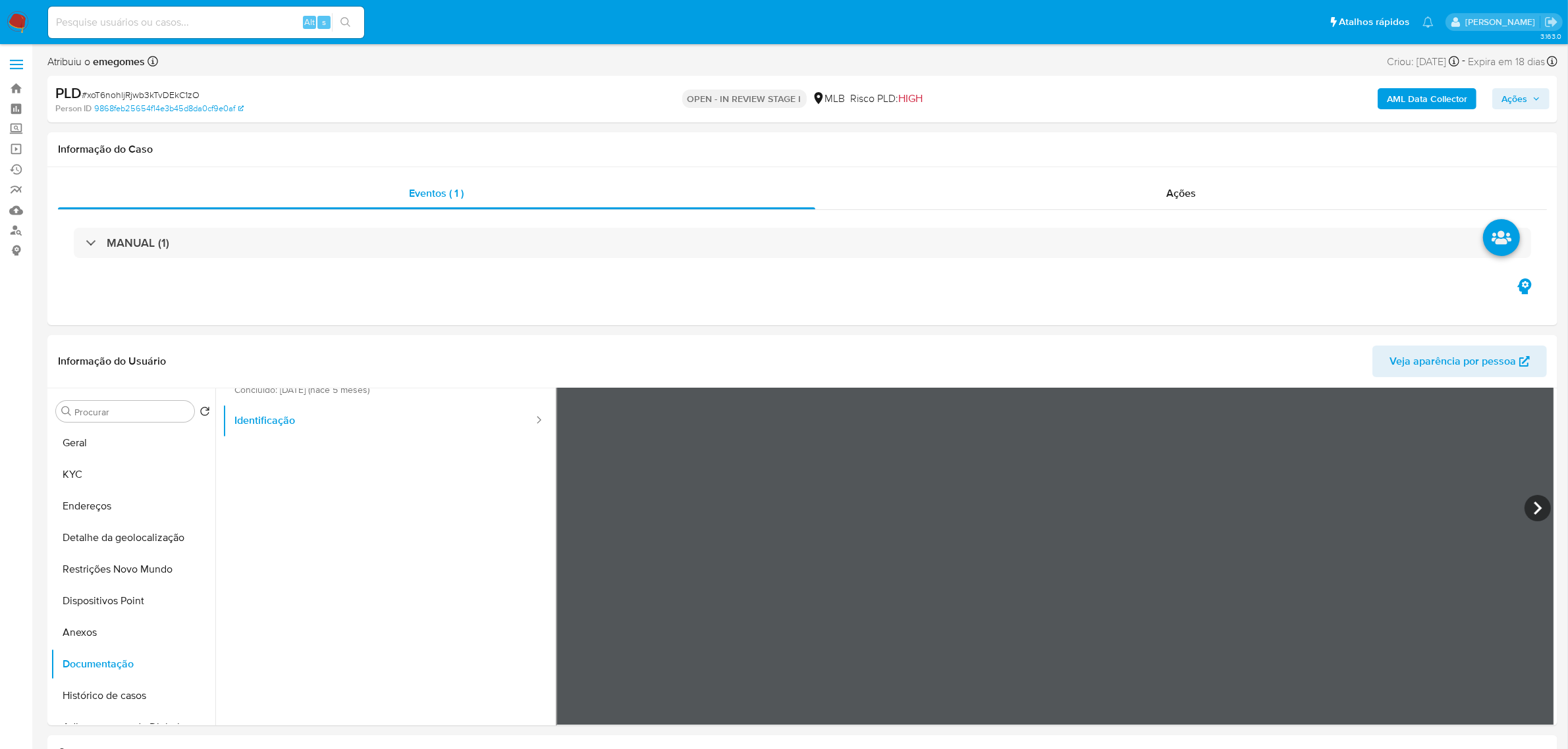
click at [76, 629] on button "Anexos" at bounding box center [128, 632] width 154 height 32
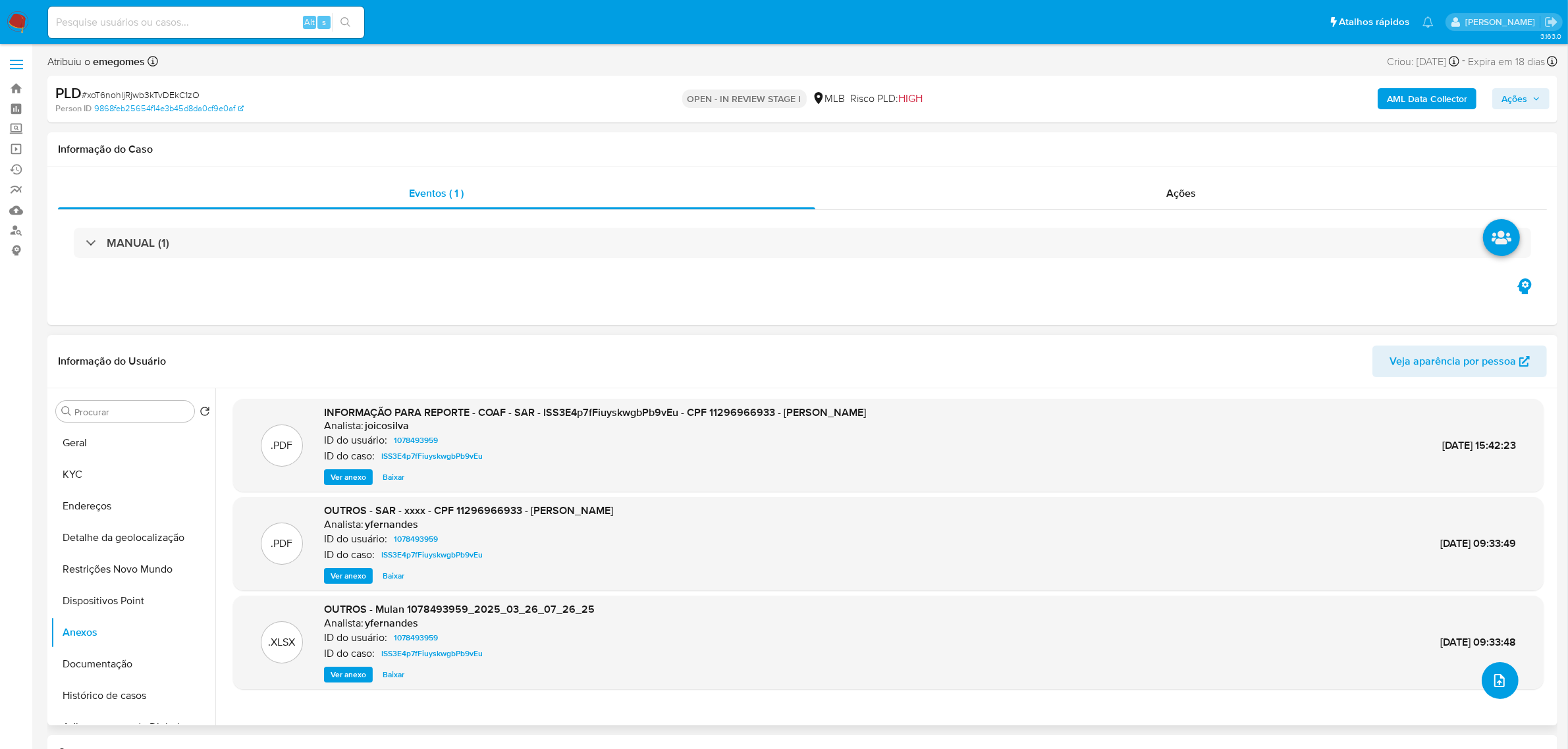
click at [1506, 694] on button "upload-file" at bounding box center [1500, 680] width 37 height 37
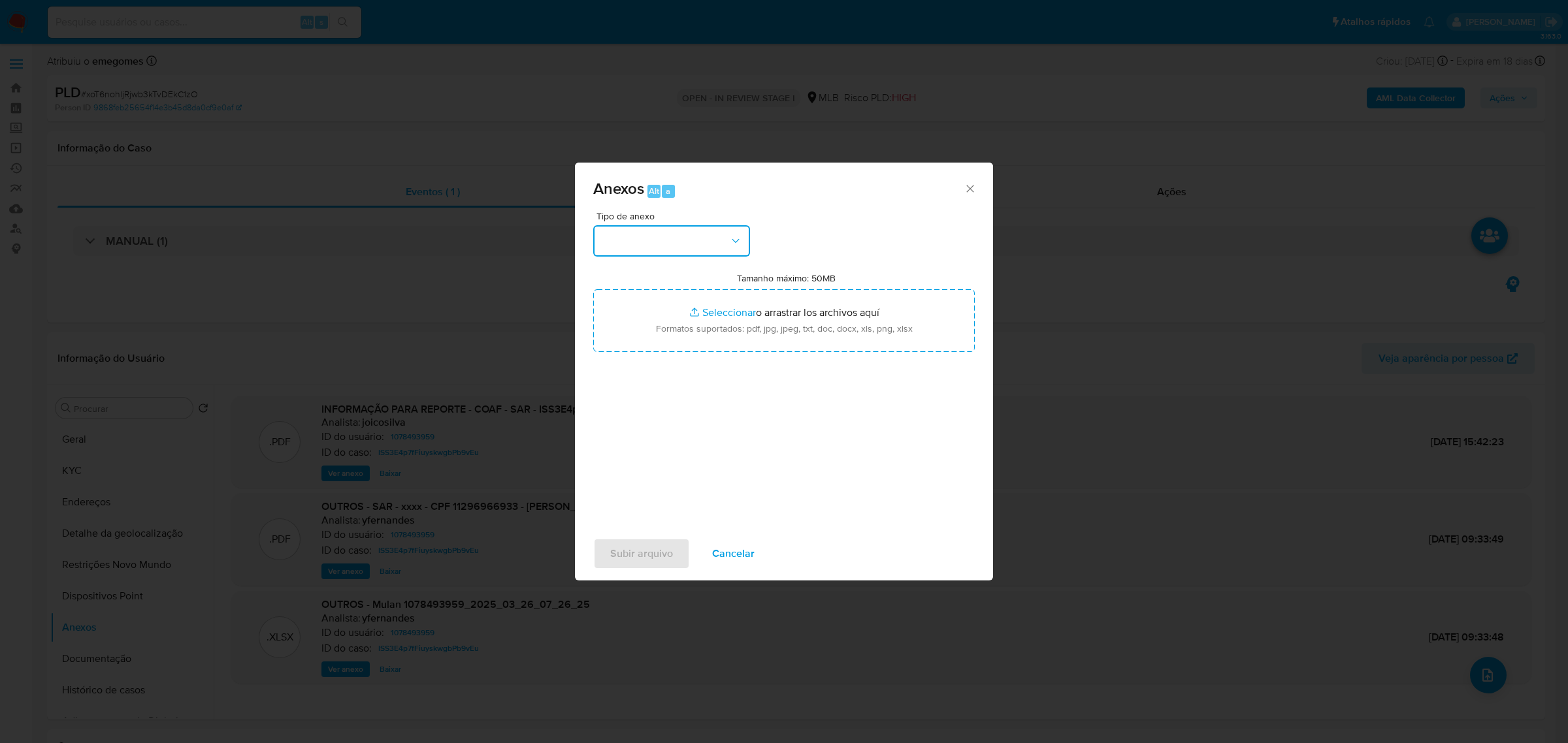
click at [740, 243] on icon "button" at bounding box center [736, 241] width 13 height 13
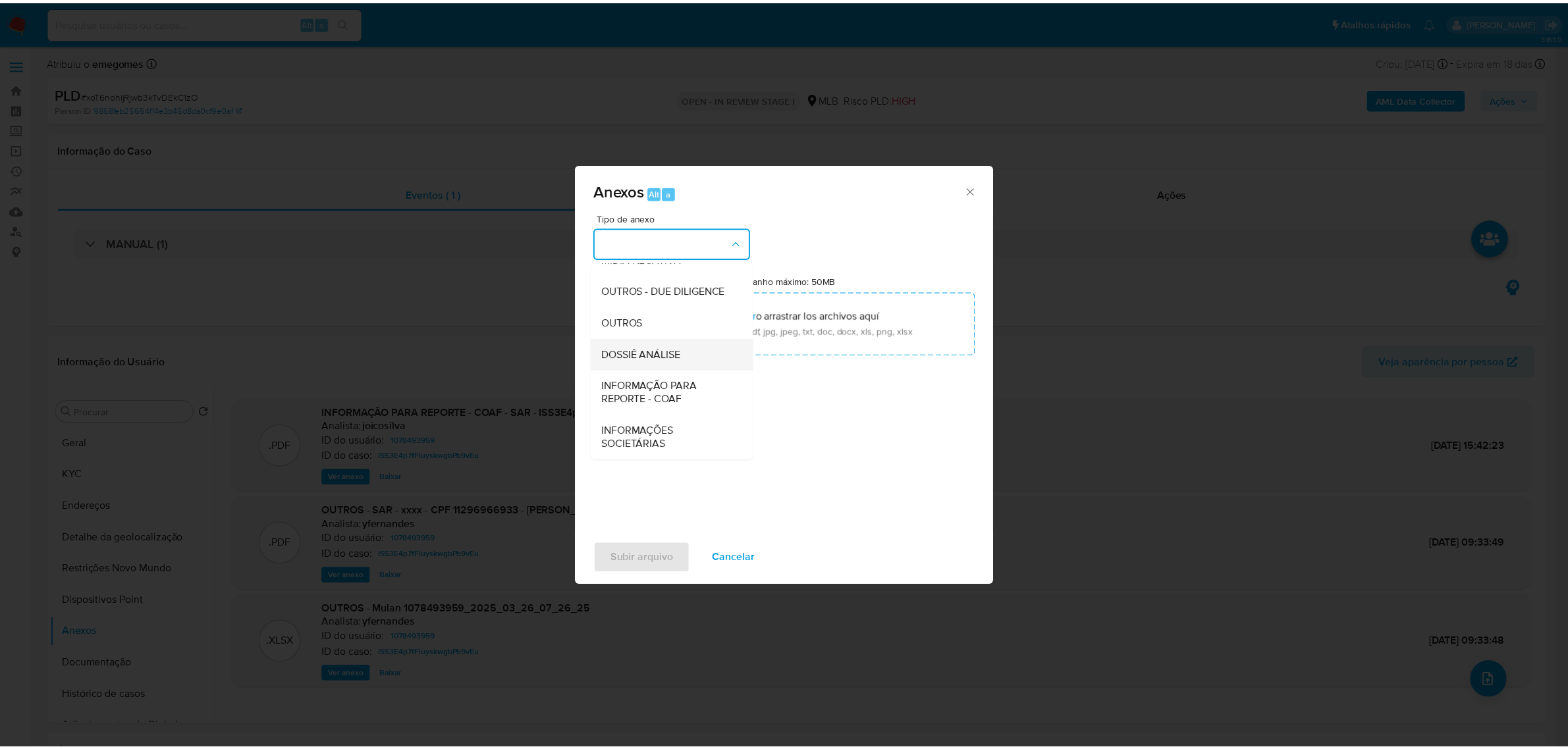
scroll to position [202, 0]
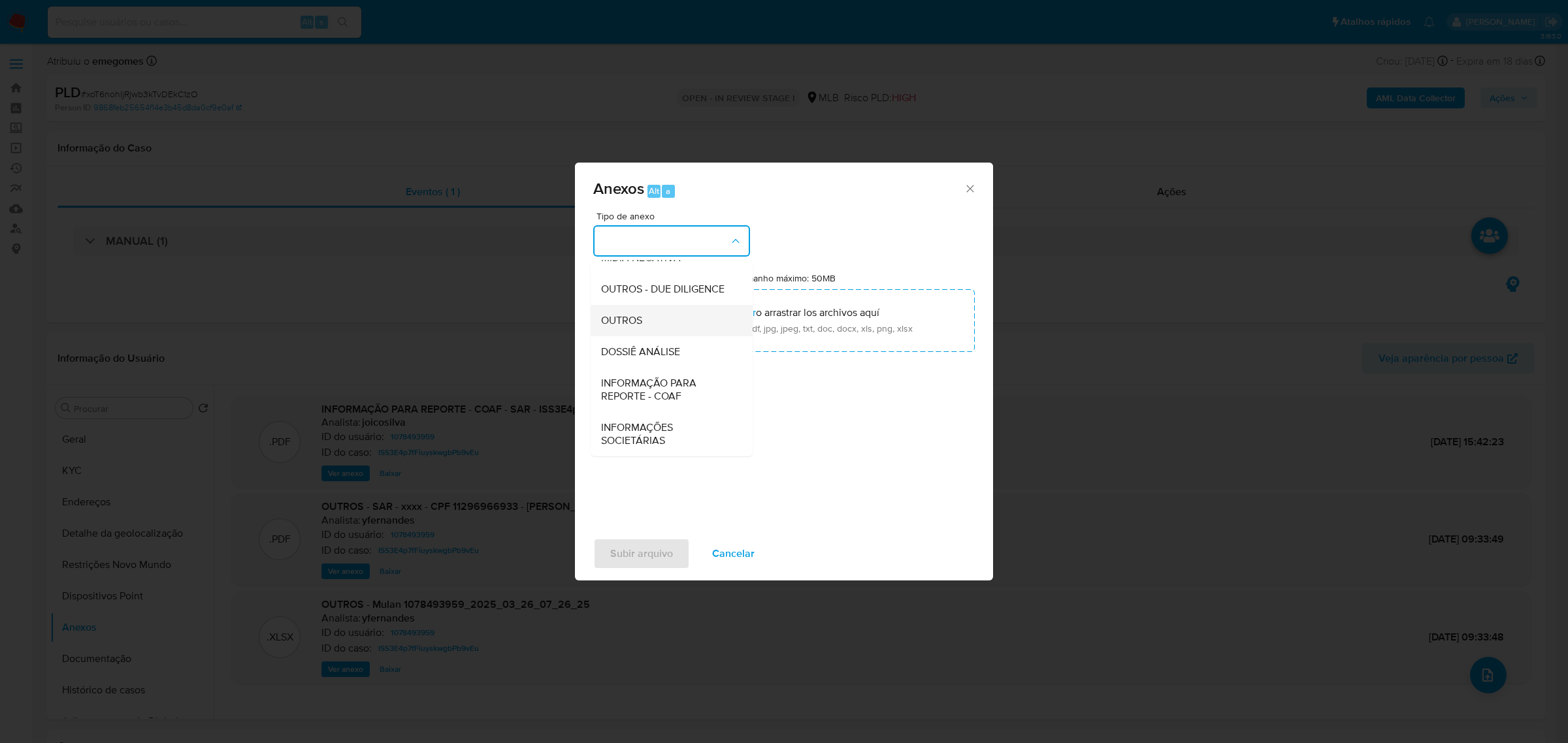
click at [654, 318] on div "OUTROS" at bounding box center [667, 320] width 133 height 32
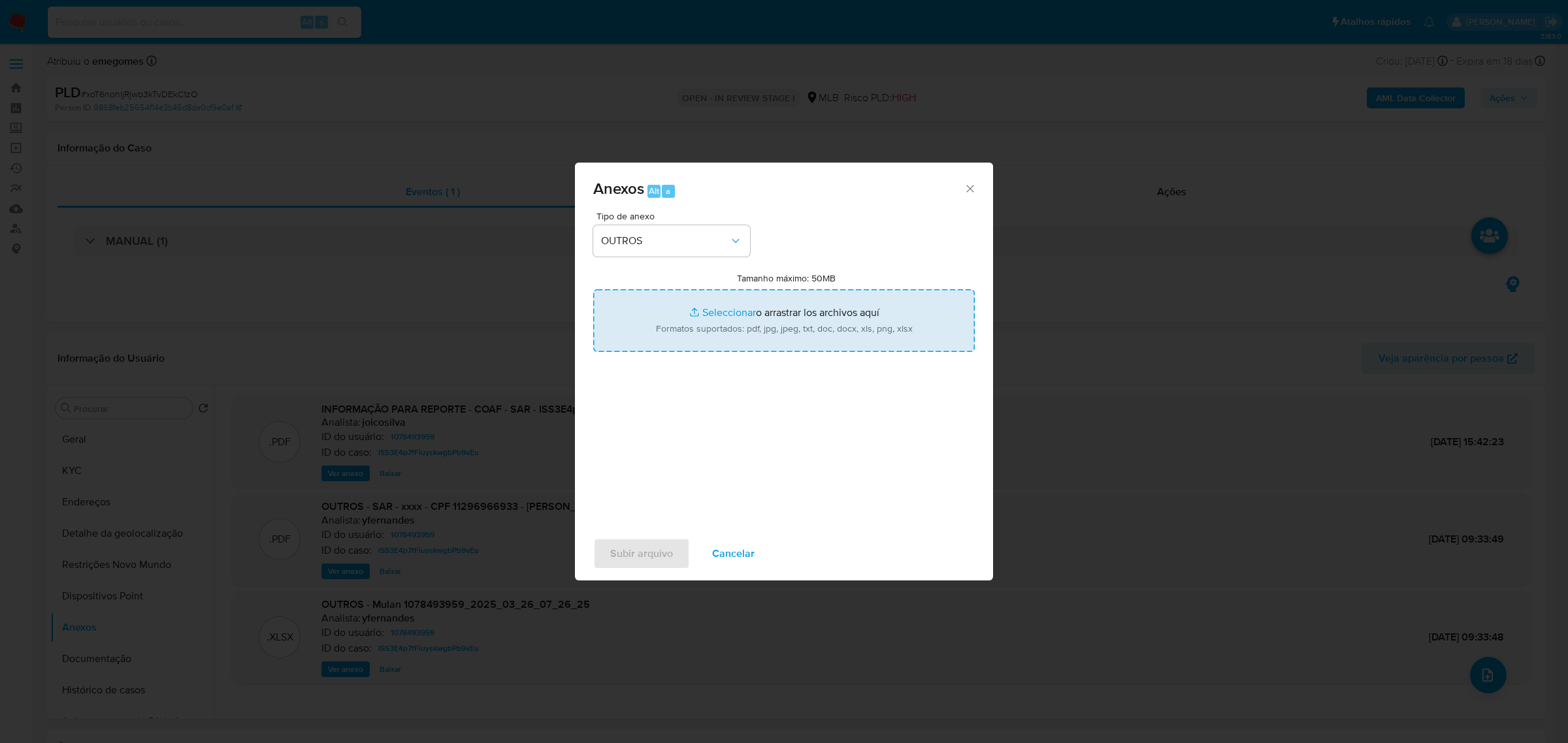
click at [721, 311] on input "Tamanho máximo: 50MB Seleccionar archivos" at bounding box center [783, 320] width 381 height 63
type input "C:\fakepath\MOV - BEATRIZ SCHNEIDER.xlsx"
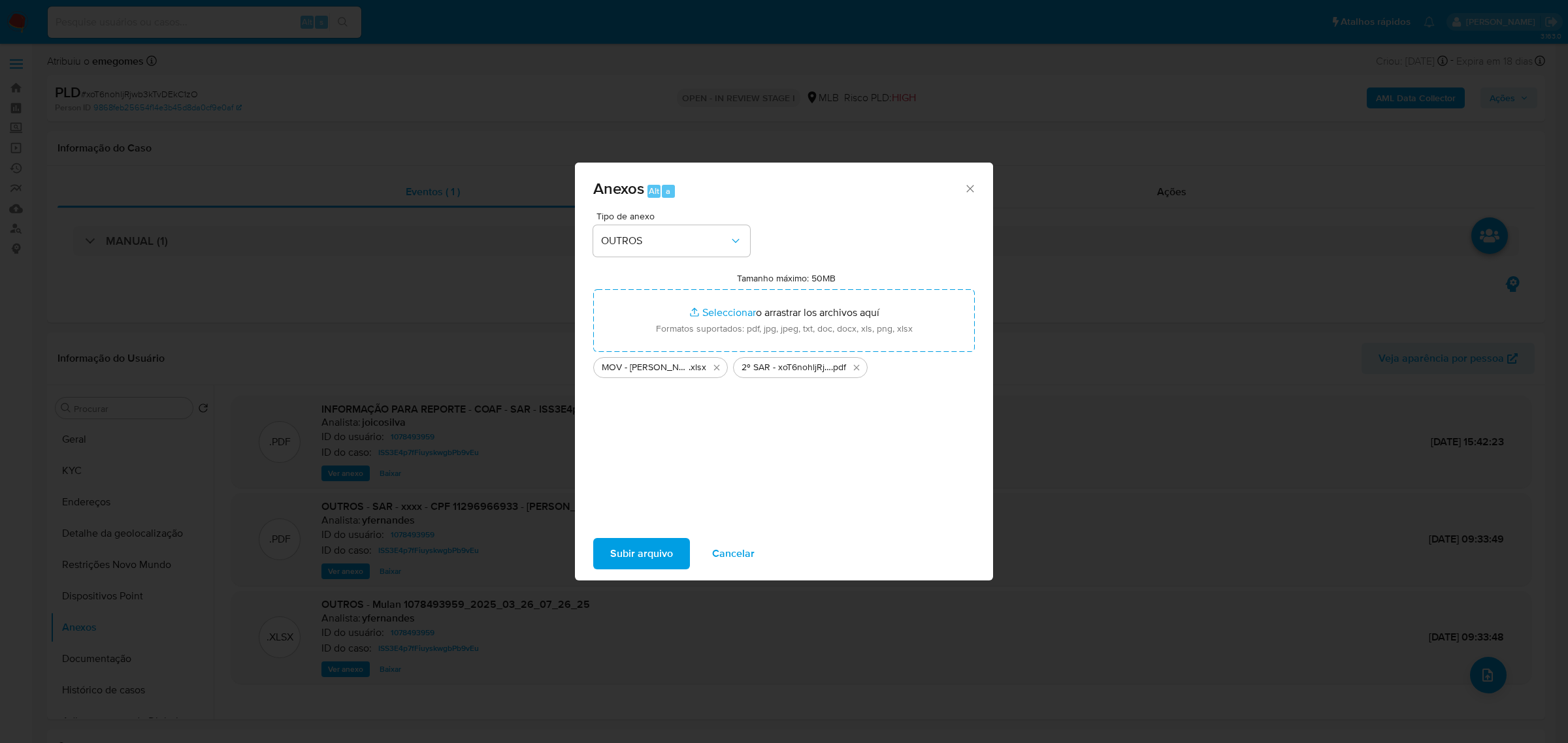
click at [645, 557] on span "Subir arquivo" at bounding box center [641, 553] width 63 height 29
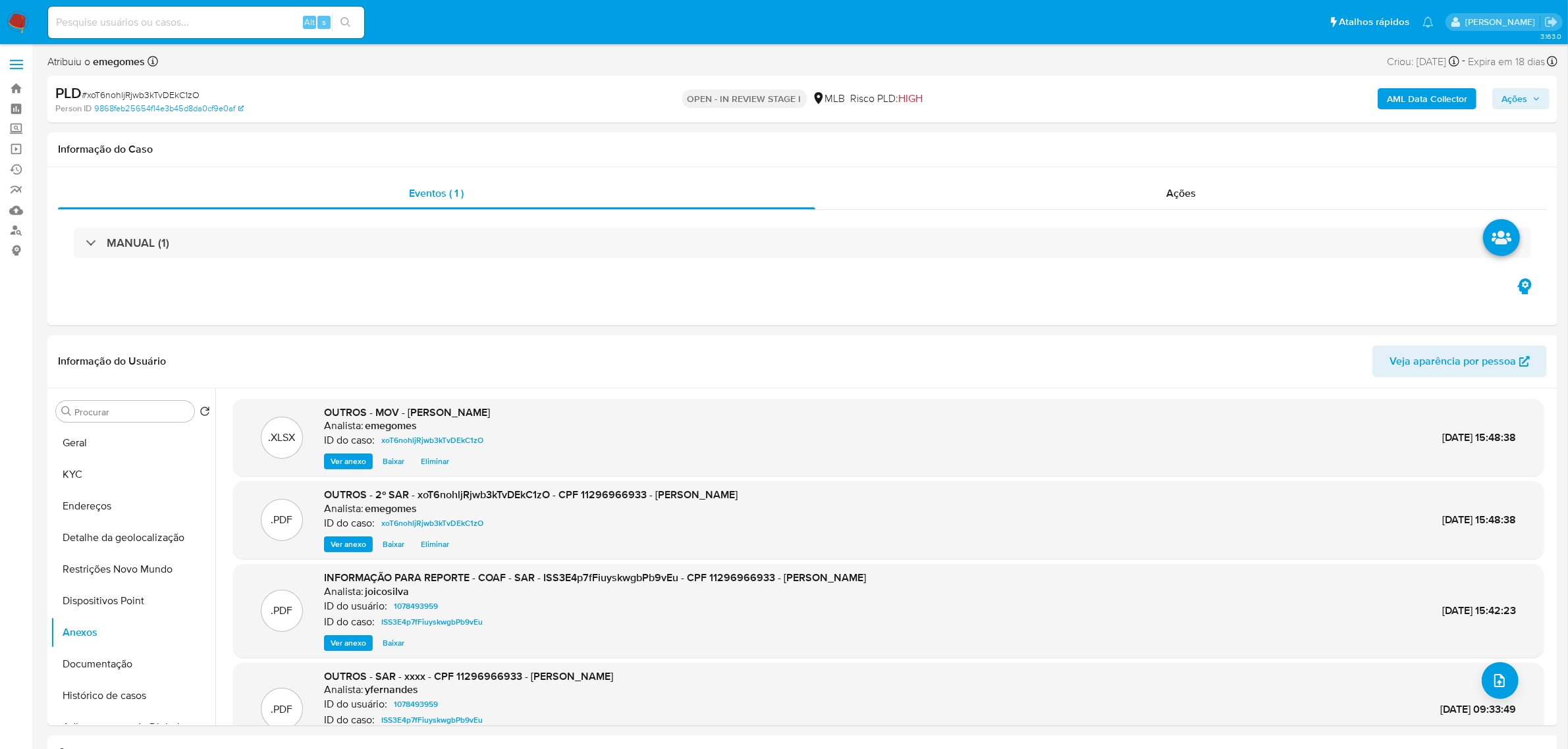
click at [1539, 93] on span "Ações" at bounding box center [1521, 98] width 39 height 18
click at [1102, 133] on span "Resolução do caso" at bounding box center [1138, 140] width 89 height 15
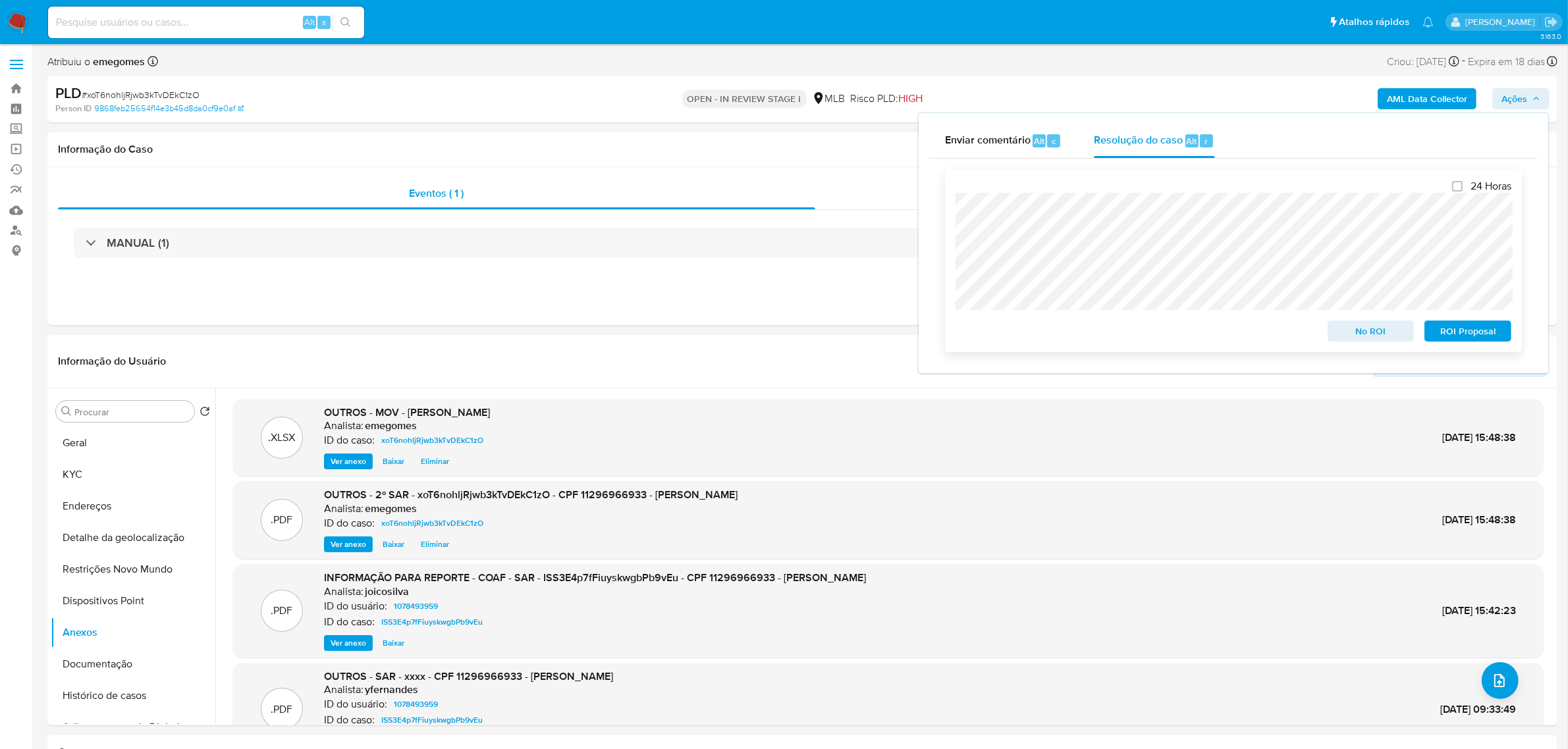
click at [1443, 333] on span "ROI Proposal" at bounding box center [1467, 331] width 69 height 18
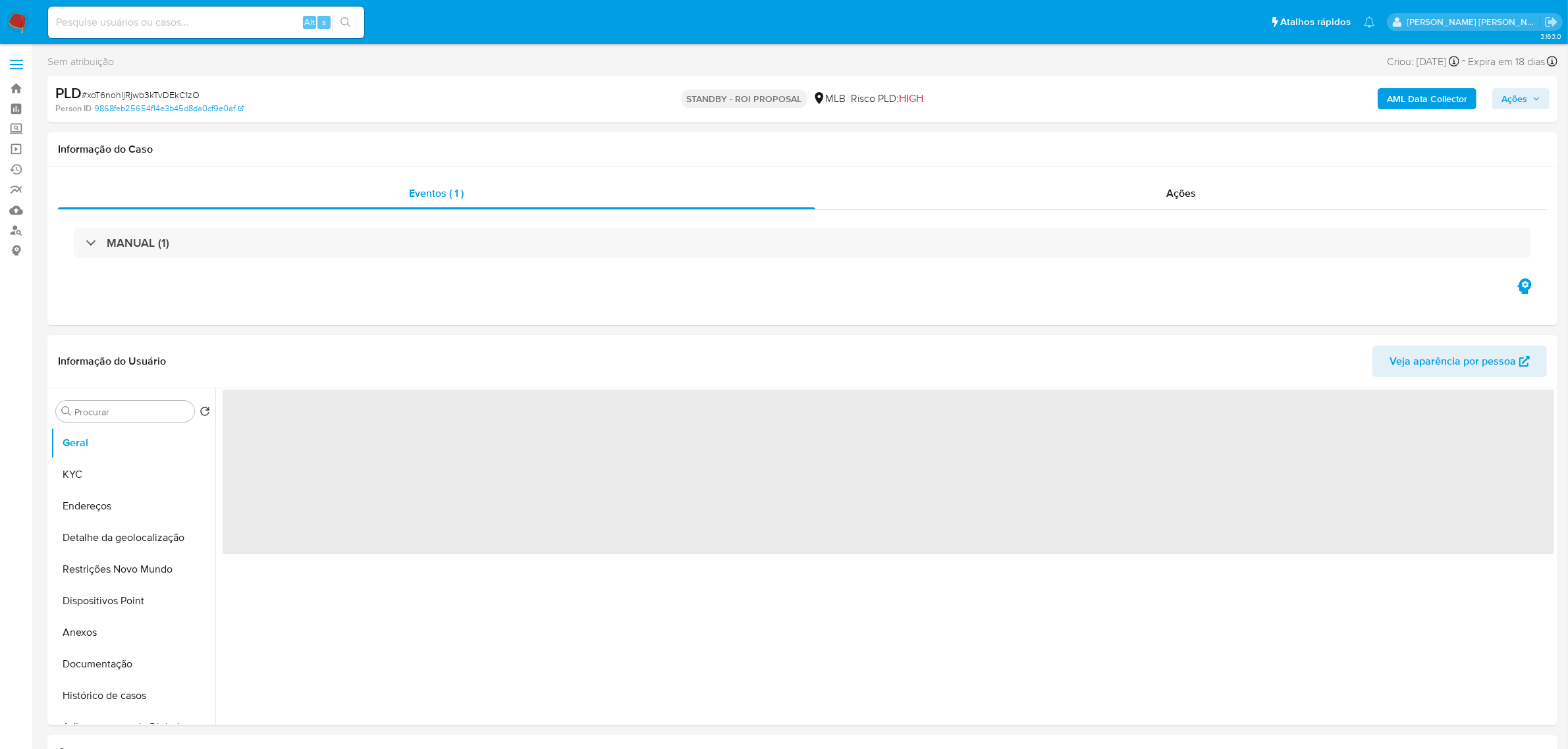
select select "10"
